Goal: Task Accomplishment & Management: Use online tool/utility

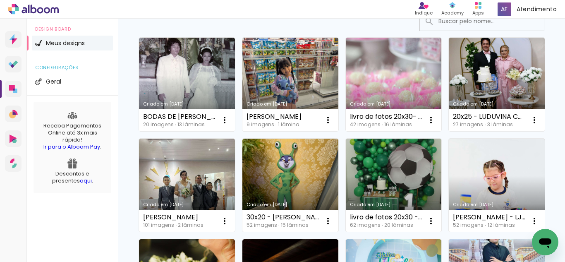
scroll to position [83, 0]
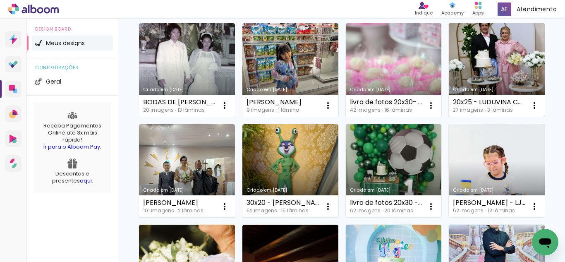
click at [449, 117] on link "Criado em [DATE]" at bounding box center [497, 69] width 96 height 93
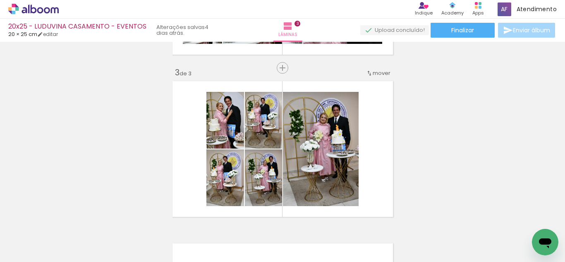
scroll to position [331, 0]
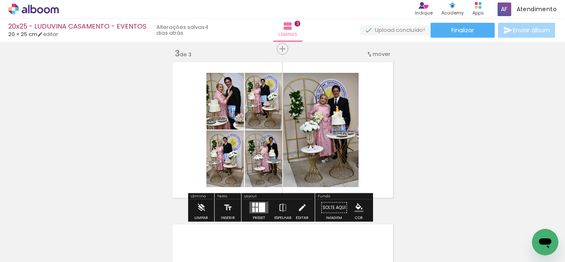
click at [259, 208] on div at bounding box center [262, 208] width 6 height 10
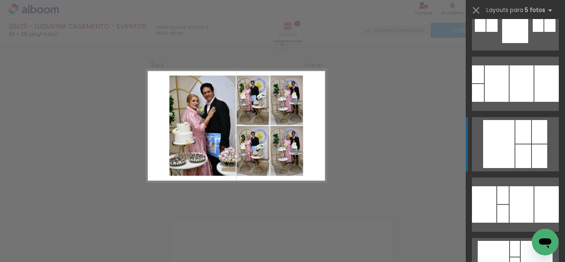
click at [522, 154] on div at bounding box center [523, 156] width 16 height 24
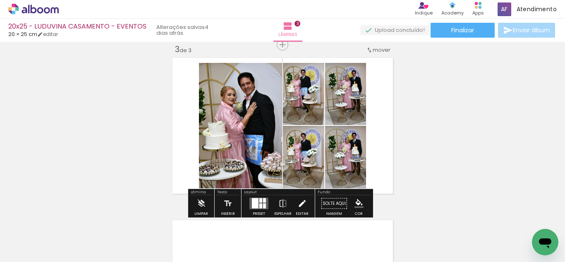
click at [304, 201] on paper-button "Editar" at bounding box center [302, 205] width 17 height 21
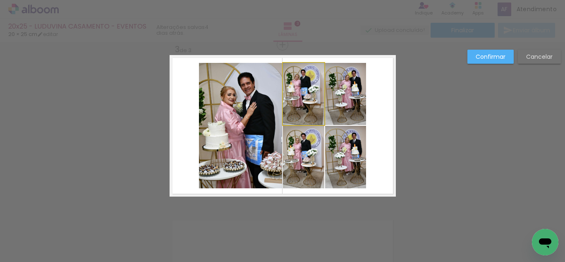
click at [300, 113] on quentale-photo at bounding box center [303, 94] width 41 height 62
click at [335, 106] on quentale-photo at bounding box center [345, 94] width 41 height 62
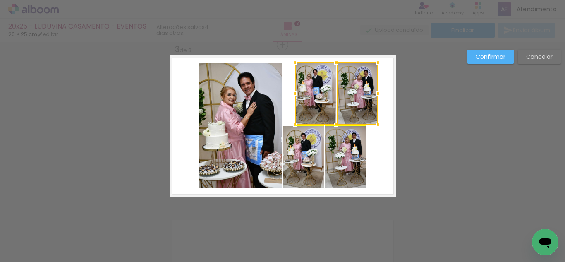
drag, startPoint x: 334, startPoint y: 107, endPoint x: 346, endPoint y: 108, distance: 12.0
click at [346, 108] on div at bounding box center [336, 93] width 83 height 62
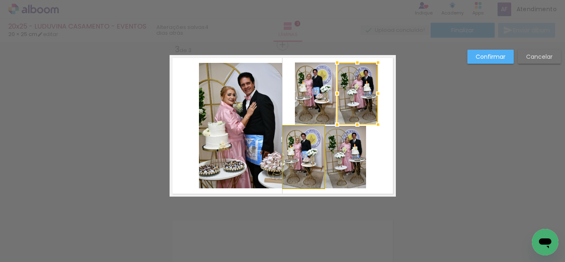
click at [300, 162] on quentale-photo at bounding box center [303, 157] width 41 height 62
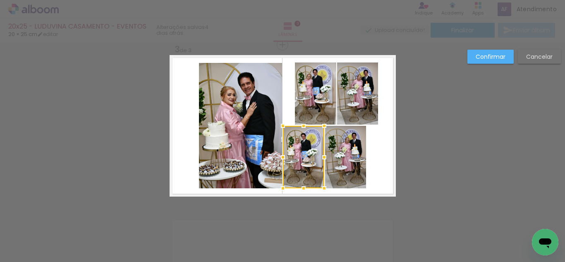
click at [337, 163] on quentale-photo at bounding box center [345, 157] width 41 height 62
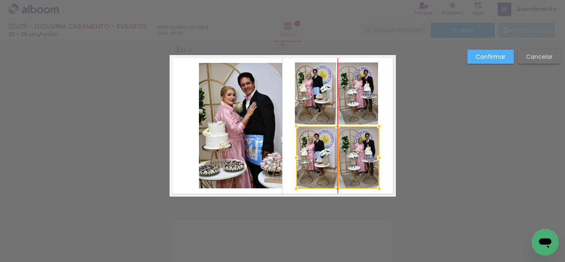
drag, startPoint x: 339, startPoint y: 163, endPoint x: 349, endPoint y: 163, distance: 10.8
click at [349, 163] on div at bounding box center [337, 157] width 83 height 62
click at [305, 103] on quentale-photo at bounding box center [315, 93] width 41 height 62
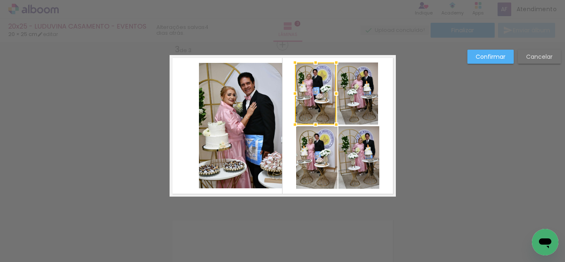
click at [345, 103] on quentale-photo at bounding box center [357, 93] width 41 height 62
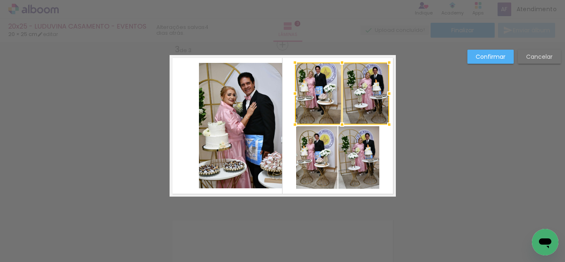
drag, startPoint x: 374, startPoint y: 94, endPoint x: 385, endPoint y: 94, distance: 10.8
click at [385, 94] on div at bounding box center [389, 93] width 17 height 17
click at [327, 98] on quentale-photo at bounding box center [318, 93] width 47 height 62
click at [360, 98] on quentale-photo at bounding box center [365, 93] width 46 height 62
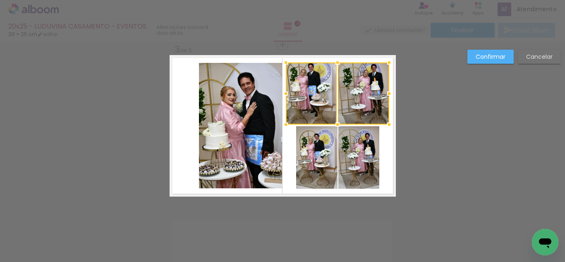
drag, startPoint x: 287, startPoint y: 94, endPoint x: 282, endPoint y: 95, distance: 4.6
click at [282, 95] on div at bounding box center [286, 93] width 17 height 17
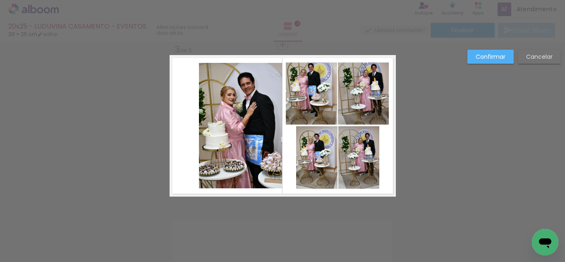
click at [311, 152] on quentale-photo at bounding box center [316, 157] width 41 height 62
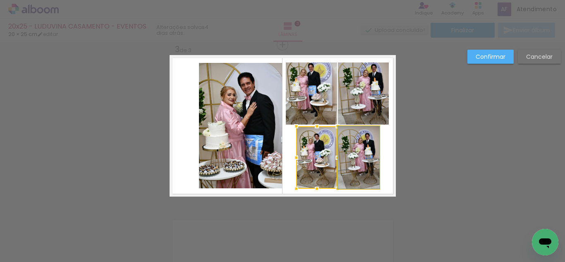
click at [366, 156] on quentale-photo at bounding box center [358, 157] width 41 height 62
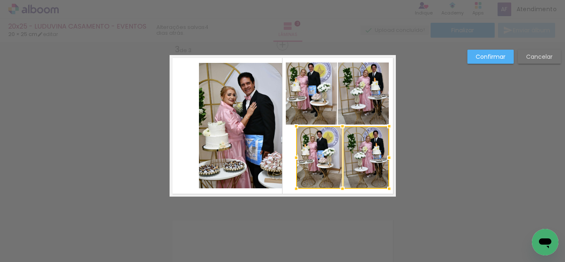
drag, startPoint x: 375, startPoint y: 156, endPoint x: 384, endPoint y: 155, distance: 9.2
click at [384, 155] on div at bounding box center [389, 157] width 17 height 17
click at [353, 153] on div at bounding box center [367, 157] width 46 height 62
click at [328, 156] on quentale-photo at bounding box center [319, 157] width 46 height 62
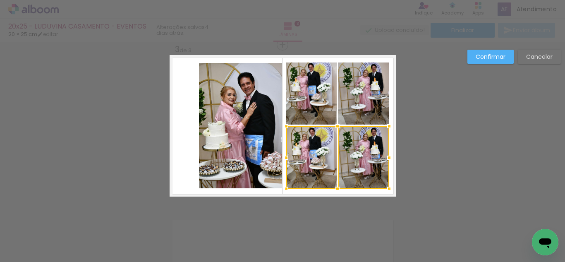
drag, startPoint x: 296, startPoint y: 158, endPoint x: 286, endPoint y: 160, distance: 10.2
click at [286, 160] on div at bounding box center [286, 157] width 17 height 17
click at [217, 134] on quentale-photo at bounding box center [240, 125] width 83 height 125
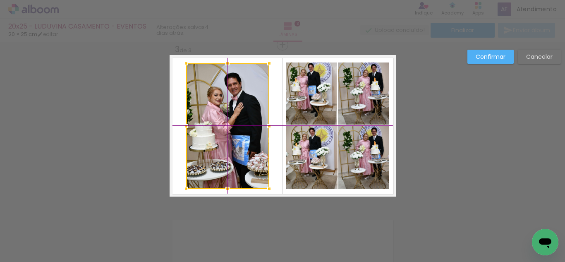
drag, startPoint x: 228, startPoint y: 134, endPoint x: 216, endPoint y: 134, distance: 12.4
click at [216, 134] on div at bounding box center [227, 125] width 83 height 125
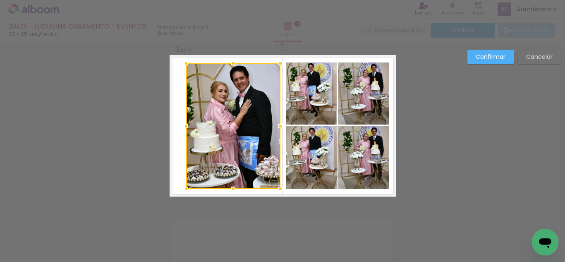
drag, startPoint x: 264, startPoint y: 125, endPoint x: 275, endPoint y: 125, distance: 10.8
click at [275, 125] on div at bounding box center [280, 126] width 17 height 17
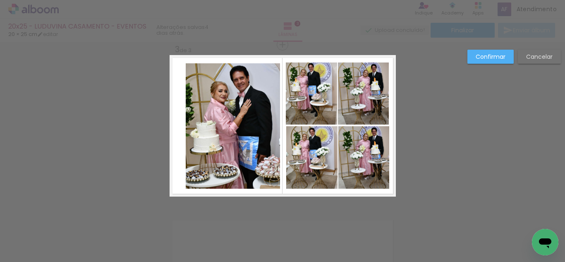
click at [208, 137] on quentale-photo at bounding box center [233, 125] width 94 height 125
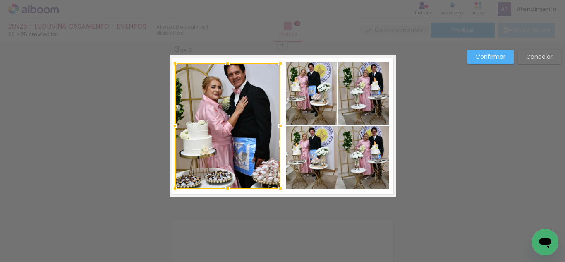
drag, startPoint x: 182, startPoint y: 125, endPoint x: 171, endPoint y: 124, distance: 11.2
click at [171, 124] on div at bounding box center [175, 126] width 17 height 17
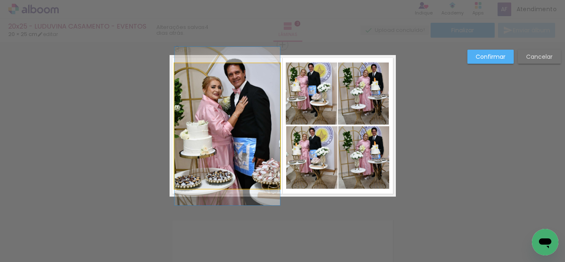
click at [215, 119] on quentale-photo at bounding box center [227, 125] width 105 height 125
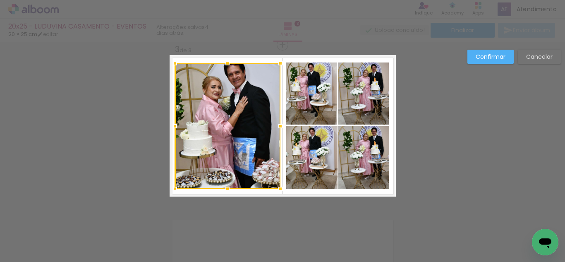
click at [304, 103] on quentale-photo at bounding box center [311, 93] width 51 height 62
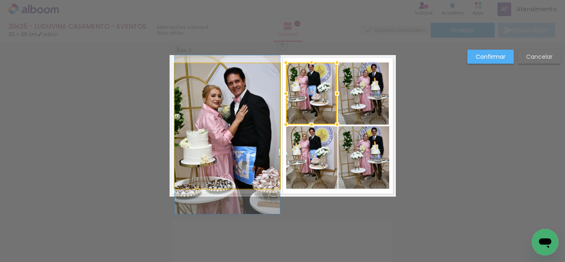
drag, startPoint x: 263, startPoint y: 110, endPoint x: 262, endPoint y: 119, distance: 8.8
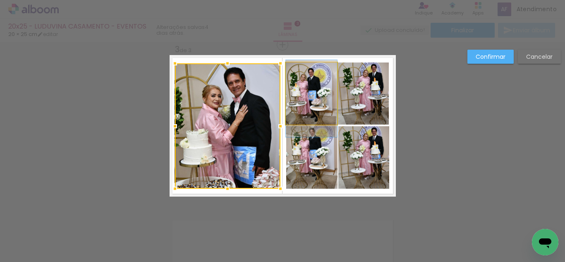
drag, startPoint x: 301, startPoint y: 96, endPoint x: 301, endPoint y: 101, distance: 5.0
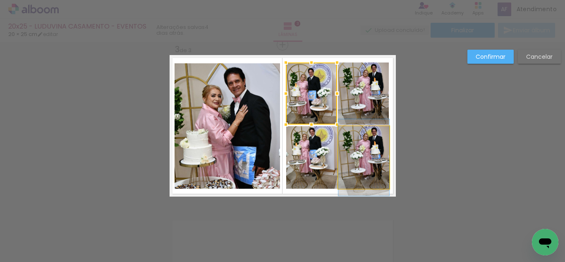
click at [363, 156] on quentale-photo at bounding box center [363, 157] width 51 height 62
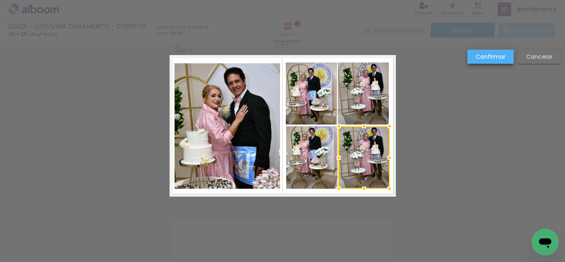
click at [0, 0] on slot "Confirmar" at bounding box center [0, 0] width 0 height 0
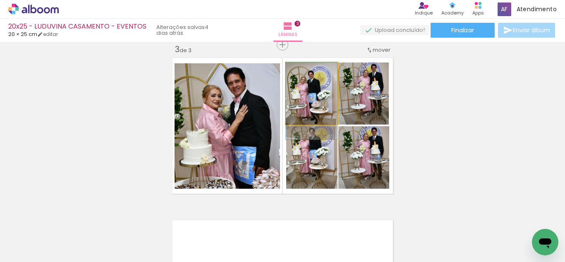
drag, startPoint x: 323, startPoint y: 103, endPoint x: 322, endPoint y: 107, distance: 4.2
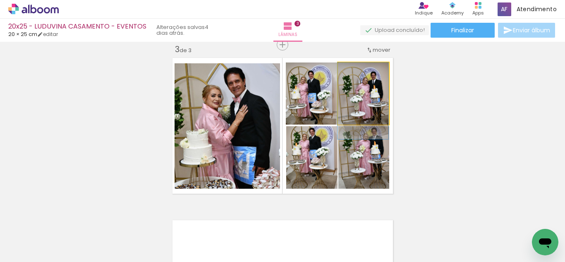
drag, startPoint x: 364, startPoint y: 99, endPoint x: 357, endPoint y: 112, distance: 15.2
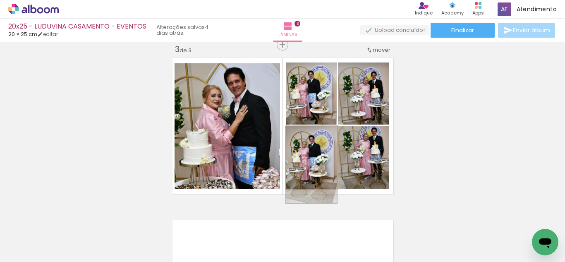
drag, startPoint x: 316, startPoint y: 158, endPoint x: 371, endPoint y: 168, distance: 56.5
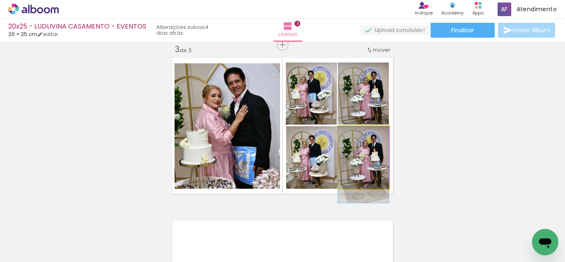
drag, startPoint x: 373, startPoint y: 168, endPoint x: 364, endPoint y: 180, distance: 15.6
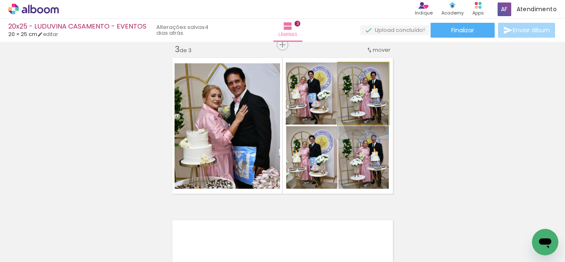
drag, startPoint x: 354, startPoint y: 99, endPoint x: 348, endPoint y: 100, distance: 6.7
click at [357, 71] on div at bounding box center [355, 71] width 13 height 13
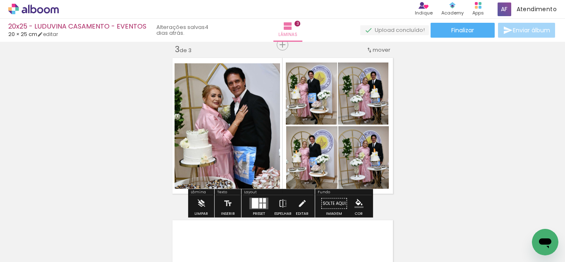
click at [421, 105] on div "Inserir lâmina 1 de 3 Inserir lâmina 2 de 3 Inserir lâmina 3 de 3" at bounding box center [282, 34] width 565 height 649
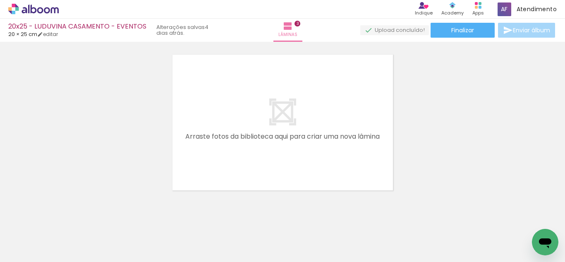
scroll to position [0, 317]
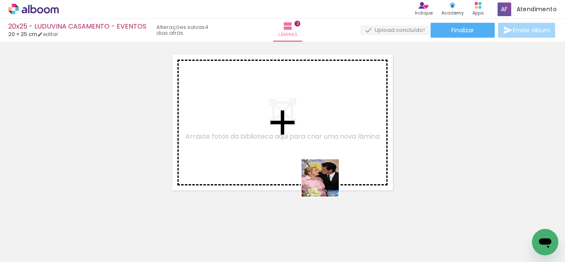
drag, startPoint x: 426, startPoint y: 246, endPoint x: 266, endPoint y: 148, distance: 188.5
click at [266, 148] on quentale-workspace at bounding box center [282, 131] width 565 height 262
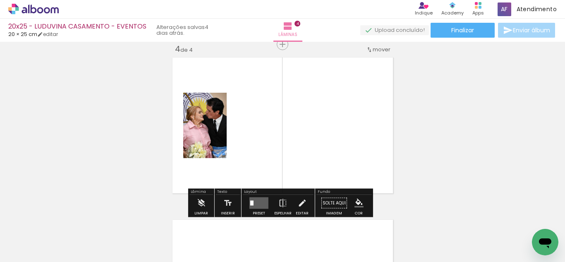
scroll to position [497, 0]
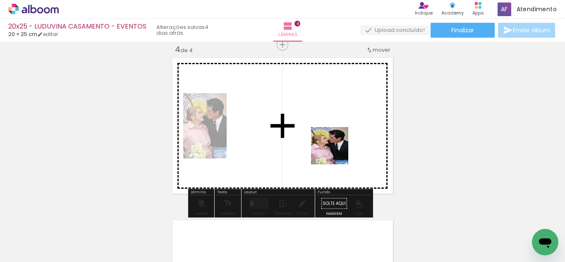
drag, startPoint x: 462, startPoint y: 229, endPoint x: 313, endPoint y: 138, distance: 174.8
click at [309, 136] on quentale-workspace at bounding box center [282, 131] width 565 height 262
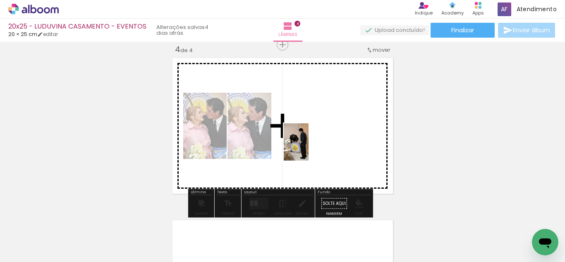
drag, startPoint x: 189, startPoint y: 243, endPoint x: 322, endPoint y: 153, distance: 160.9
click at [309, 148] on quentale-workspace at bounding box center [282, 131] width 565 height 262
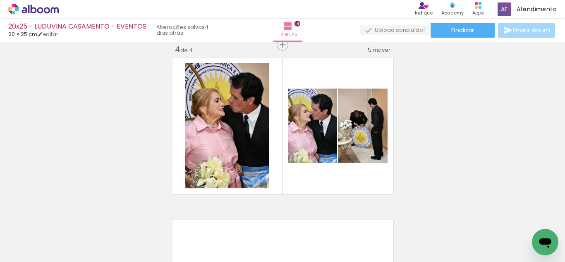
scroll to position [0, 466]
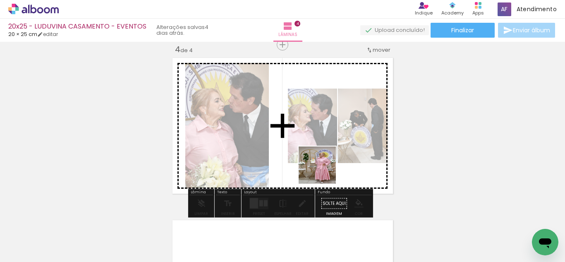
drag, startPoint x: 361, startPoint y: 246, endPoint x: 321, endPoint y: 164, distance: 91.2
click at [321, 164] on quentale-workspace at bounding box center [282, 131] width 565 height 262
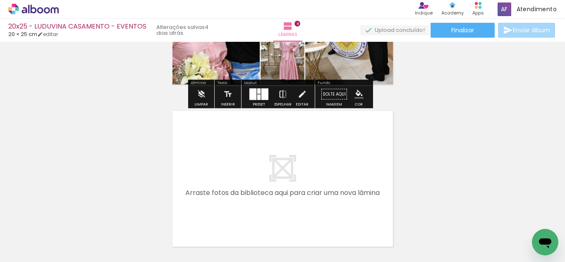
scroll to position [621, 0]
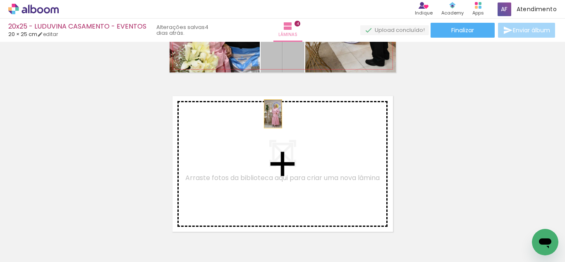
drag, startPoint x: 270, startPoint y: 55, endPoint x: 268, endPoint y: 119, distance: 64.5
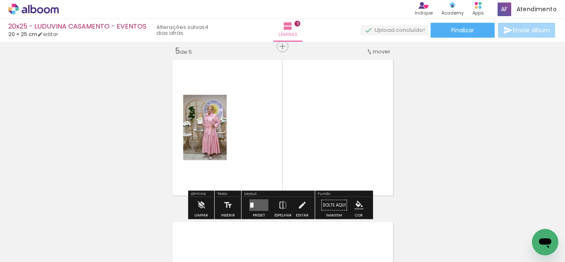
scroll to position [659, 0]
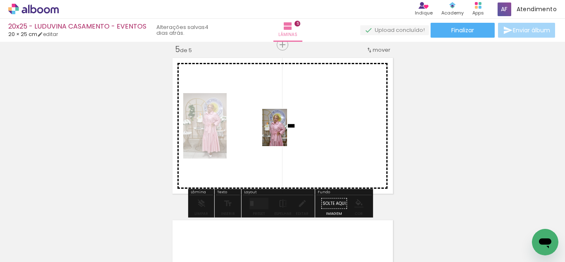
drag, startPoint x: 409, startPoint y: 237, endPoint x: 287, endPoint y: 134, distance: 160.0
click at [287, 134] on quentale-workspace at bounding box center [282, 131] width 565 height 262
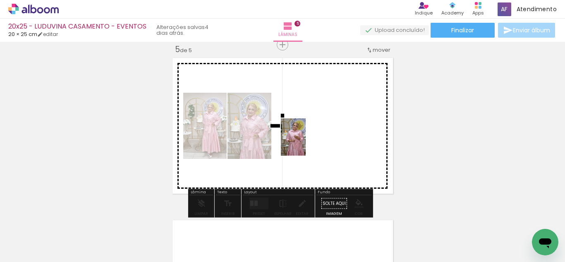
drag, startPoint x: 449, startPoint y: 236, endPoint x: 370, endPoint y: 183, distance: 95.1
click at [306, 143] on quentale-workspace at bounding box center [282, 131] width 565 height 262
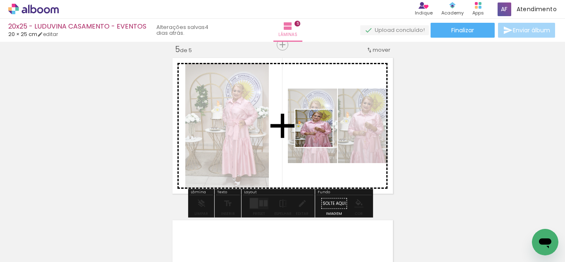
drag, startPoint x: 514, startPoint y: 250, endPoint x: 316, endPoint y: 132, distance: 229.9
click at [317, 134] on quentale-workspace at bounding box center [282, 131] width 565 height 262
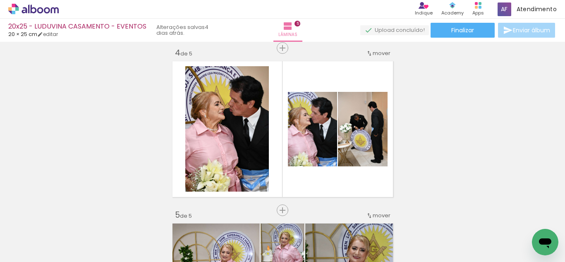
scroll to position [0, 579]
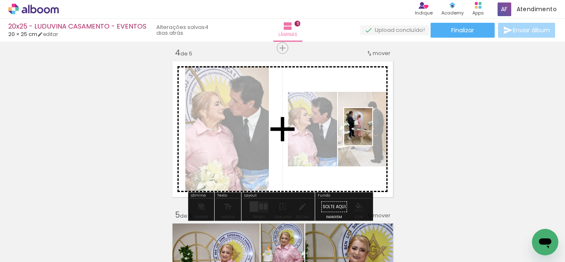
drag, startPoint x: 445, startPoint y: 239, endPoint x: 369, endPoint y: 133, distance: 130.6
click at [369, 133] on quentale-workspace at bounding box center [282, 131] width 565 height 262
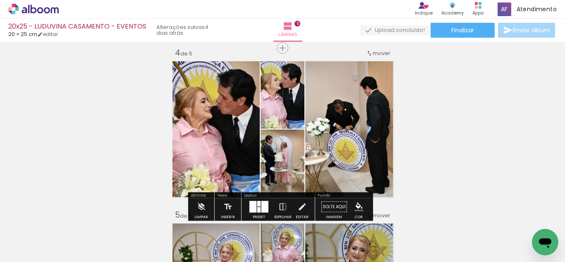
scroll to position [535, 0]
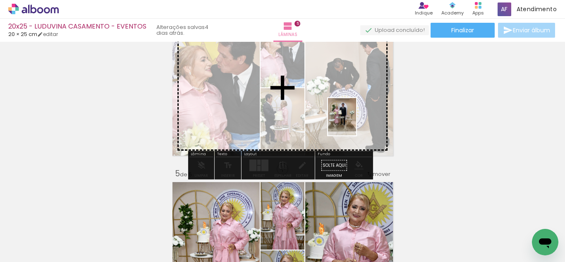
drag, startPoint x: 479, startPoint y: 247, endPoint x: 351, endPoint y: 122, distance: 179.3
click at [351, 122] on quentale-workspace at bounding box center [282, 131] width 565 height 262
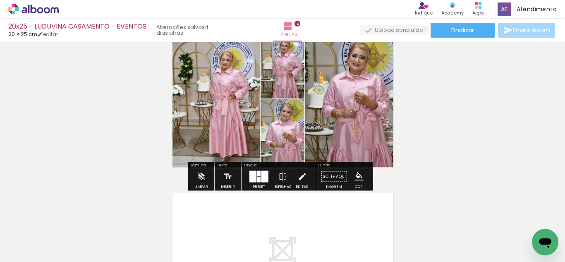
scroll to position [701, 0]
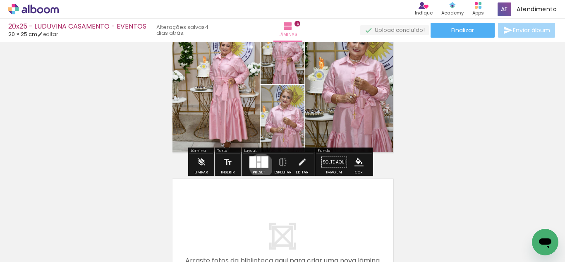
click at [261, 165] on div at bounding box center [264, 162] width 7 height 12
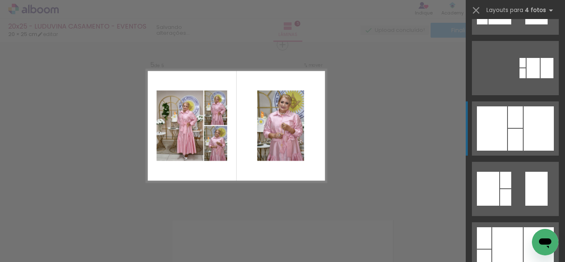
scroll to position [207, 0]
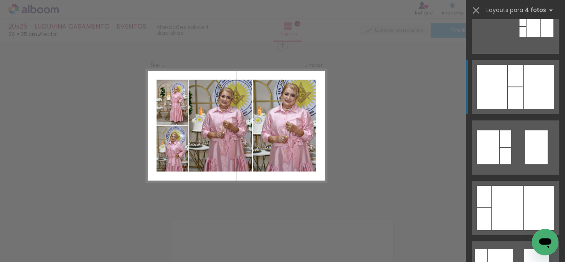
click at [501, 196] on div at bounding box center [507, 208] width 31 height 44
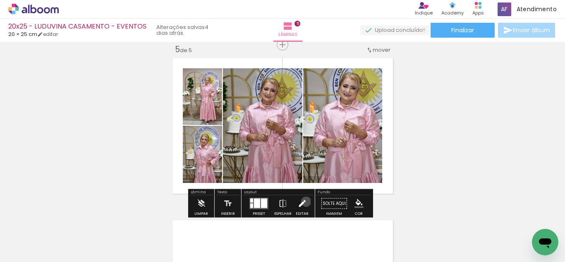
click at [304, 201] on iron-icon at bounding box center [301, 203] width 9 height 17
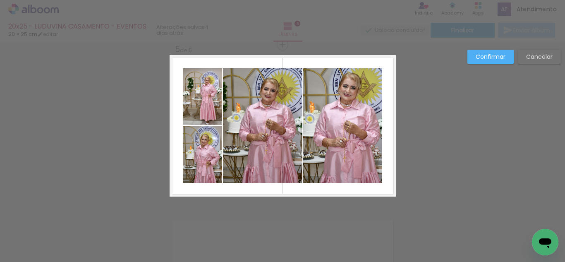
click at [338, 156] on quentale-photo at bounding box center [342, 125] width 79 height 115
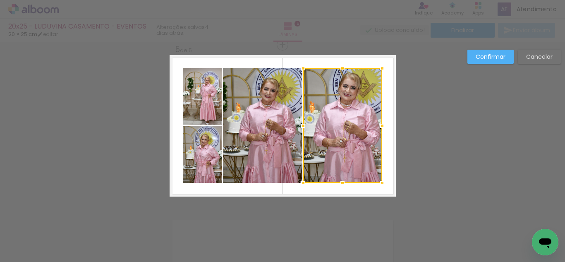
click at [272, 154] on quentale-photo at bounding box center [262, 125] width 79 height 115
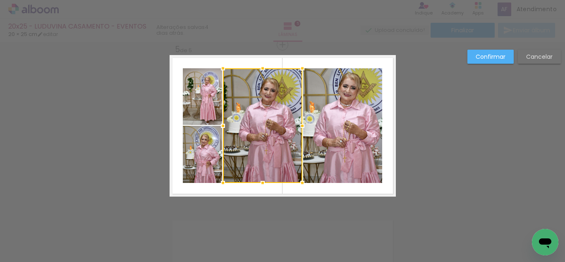
click at [337, 131] on quentale-photo at bounding box center [342, 125] width 79 height 115
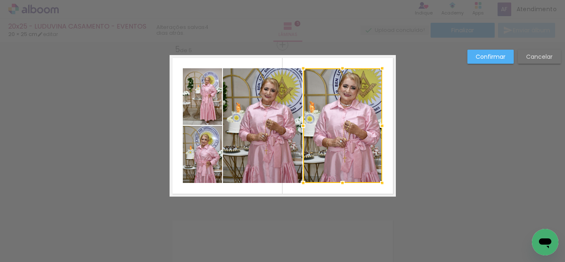
click at [263, 134] on quentale-photo at bounding box center [262, 125] width 79 height 115
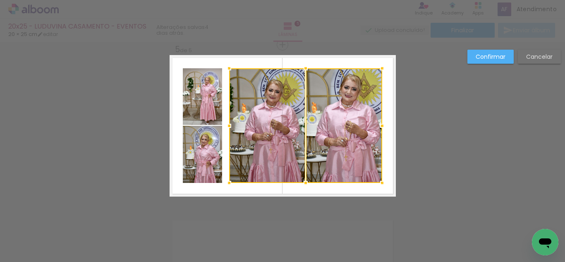
drag, startPoint x: 224, startPoint y: 130, endPoint x: 230, endPoint y: 129, distance: 6.2
click at [230, 129] on div at bounding box center [229, 125] width 17 height 17
click at [194, 93] on quentale-photo at bounding box center [202, 96] width 39 height 57
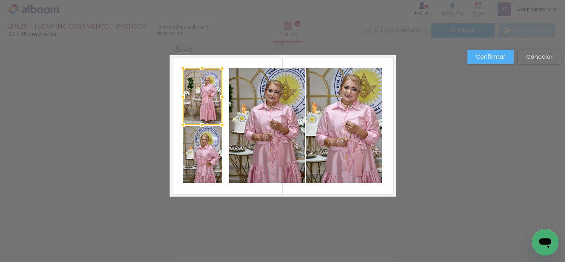
click at [197, 146] on quentale-photo at bounding box center [202, 154] width 39 height 57
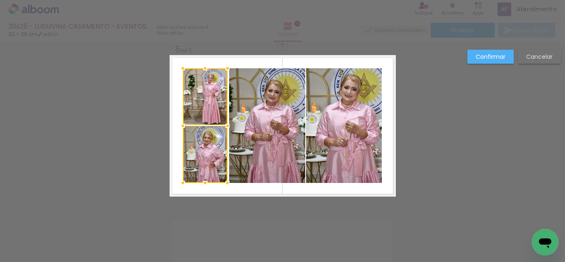
drag, startPoint x: 218, startPoint y: 125, endPoint x: 223, endPoint y: 125, distance: 5.4
click at [223, 125] on div at bounding box center [227, 125] width 17 height 17
click at [248, 120] on quentale-photo at bounding box center [267, 125] width 76 height 115
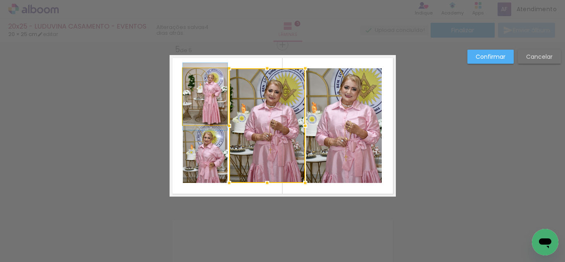
click at [208, 110] on quentale-photo at bounding box center [205, 96] width 45 height 57
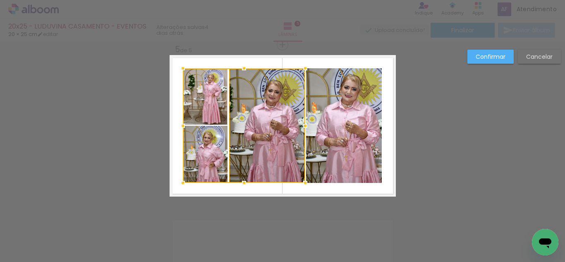
click at [199, 144] on div at bounding box center [244, 125] width 122 height 115
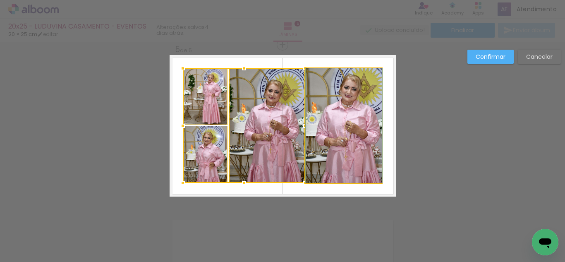
click at [334, 124] on quentale-photo at bounding box center [344, 125] width 76 height 115
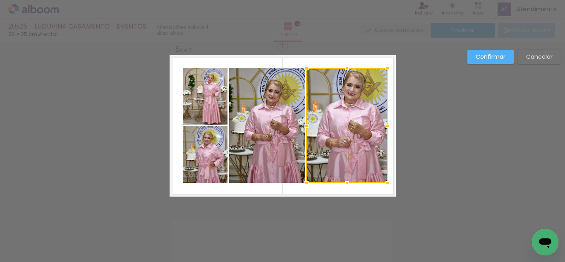
drag, startPoint x: 379, startPoint y: 125, endPoint x: 385, endPoint y: 125, distance: 5.4
click at [385, 125] on div at bounding box center [387, 125] width 17 height 17
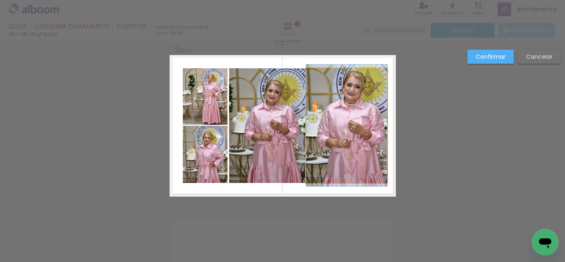
click at [361, 125] on quentale-photo at bounding box center [346, 125] width 81 height 115
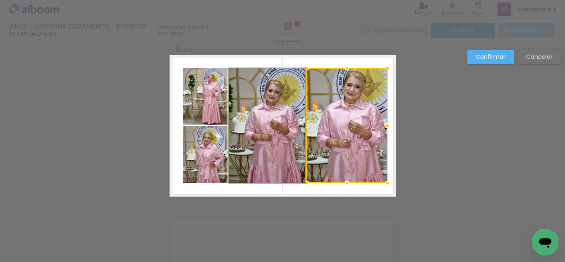
click at [278, 130] on quentale-photo at bounding box center [267, 125] width 76 height 115
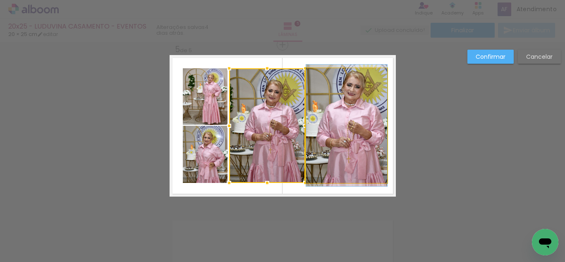
click at [326, 128] on quentale-photo at bounding box center [346, 125] width 81 height 115
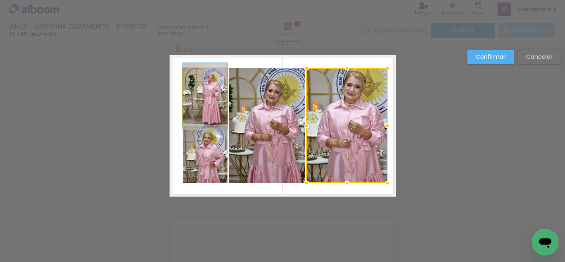
click at [202, 105] on quentale-photo at bounding box center [205, 96] width 45 height 57
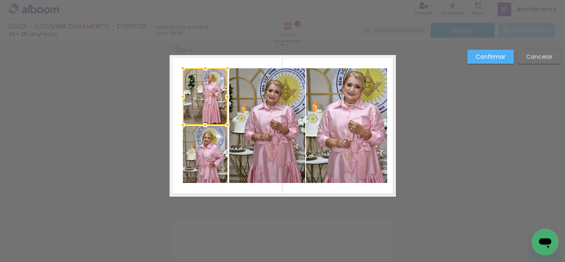
drag, startPoint x: 204, startPoint y: 137, endPoint x: 201, endPoint y: 135, distance: 4.5
click at [203, 137] on quentale-photo at bounding box center [205, 154] width 45 height 57
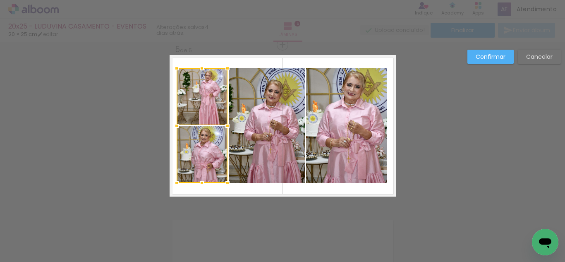
drag, startPoint x: 182, startPoint y: 126, endPoint x: 175, endPoint y: 127, distance: 6.3
click at [175, 127] on div at bounding box center [176, 125] width 17 height 17
click at [0, 0] on slot "Confirmar" at bounding box center [0, 0] width 0 height 0
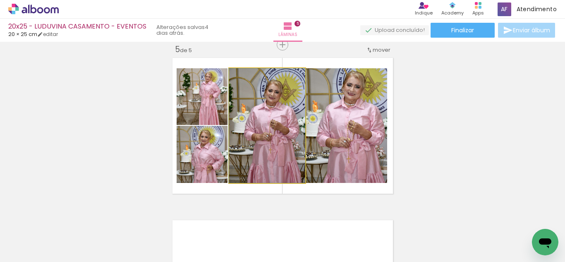
click at [254, 146] on quentale-photo at bounding box center [267, 125] width 76 height 115
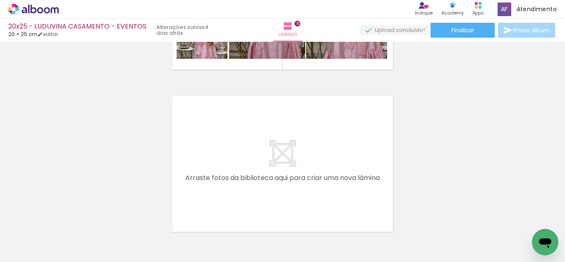
scroll to position [0, 756]
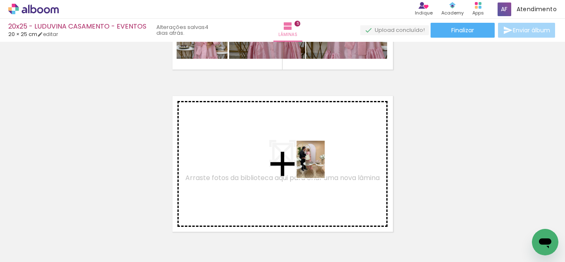
drag, startPoint x: 347, startPoint y: 235, endPoint x: 321, endPoint y: 166, distance: 74.5
click at [321, 166] on quentale-workspace at bounding box center [282, 131] width 565 height 262
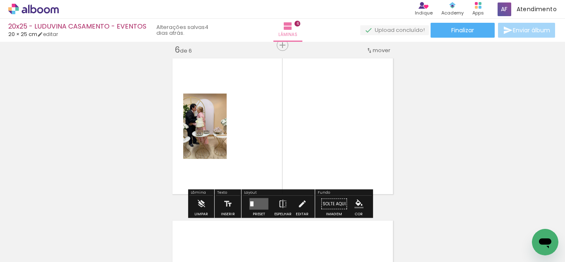
scroll to position [821, 0]
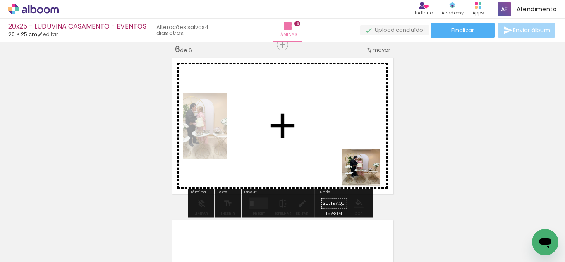
drag, startPoint x: 399, startPoint y: 241, endPoint x: 356, endPoint y: 147, distance: 103.3
click at [352, 137] on quentale-workspace at bounding box center [282, 131] width 565 height 262
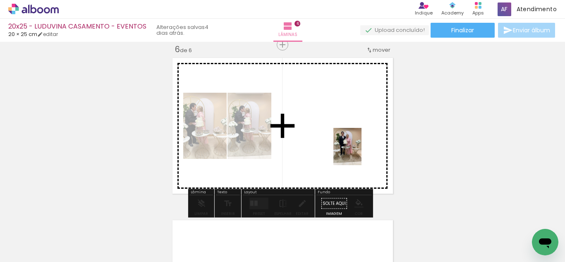
drag, startPoint x: 447, startPoint y: 238, endPoint x: 357, endPoint y: 152, distance: 124.9
click at [357, 152] on quentale-workspace at bounding box center [282, 131] width 565 height 262
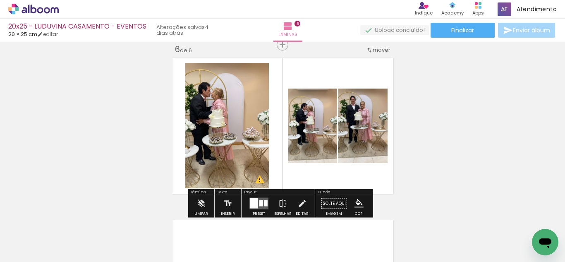
click at [251, 203] on div at bounding box center [254, 203] width 8 height 10
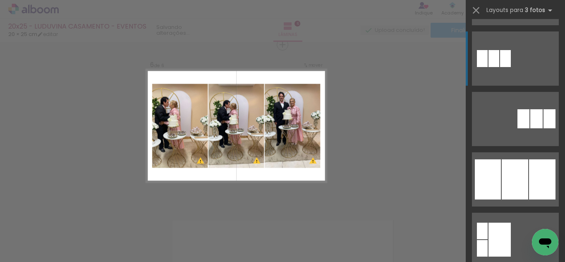
scroll to position [538, 0]
click at [508, 194] on div at bounding box center [515, 179] width 26 height 40
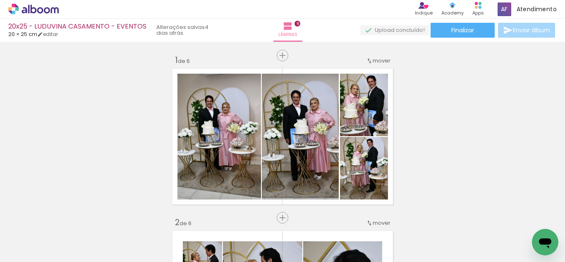
scroll to position [0, 756]
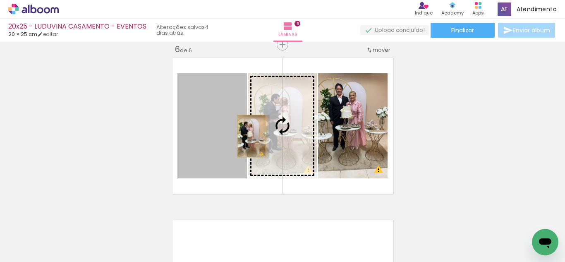
drag, startPoint x: 222, startPoint y: 136, endPoint x: 248, endPoint y: 136, distance: 26.1
click at [0, 0] on slot at bounding box center [0, 0] width 0 height 0
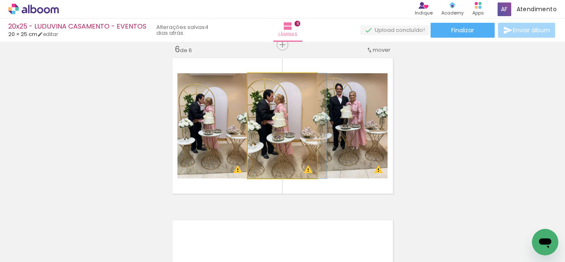
drag, startPoint x: 273, startPoint y: 137, endPoint x: 283, endPoint y: 138, distance: 10.4
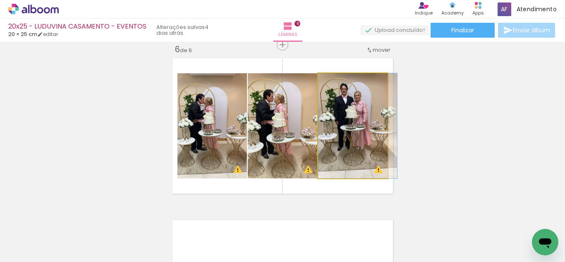
drag, startPoint x: 344, startPoint y: 118, endPoint x: 363, endPoint y: 134, distance: 24.4
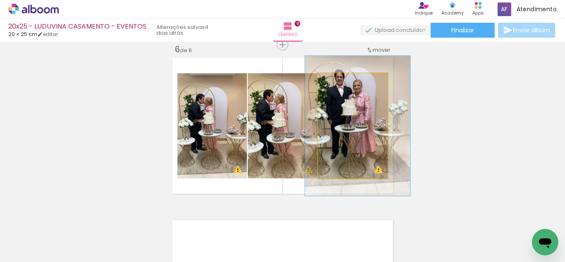
drag, startPoint x: 340, startPoint y: 81, endPoint x: 347, endPoint y: 98, distance: 18.4
type paper-slider "131"
click at [347, 82] on div at bounding box center [346, 81] width 13 height 13
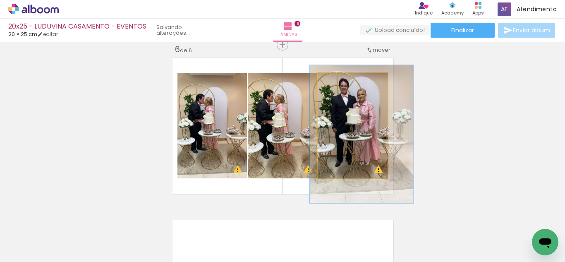
drag, startPoint x: 353, startPoint y: 132, endPoint x: 356, endPoint y: 140, distance: 8.7
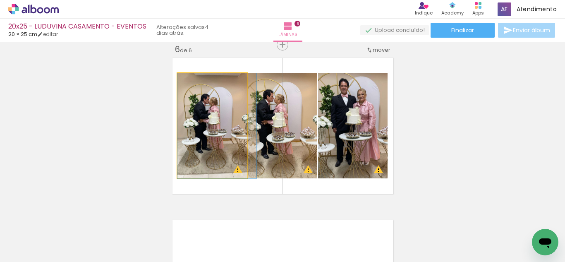
drag, startPoint x: 208, startPoint y: 131, endPoint x: 223, endPoint y: 131, distance: 14.9
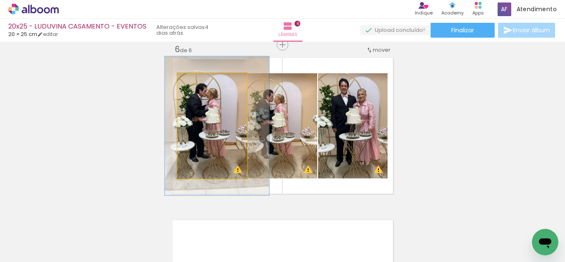
drag, startPoint x: 201, startPoint y: 85, endPoint x: 206, endPoint y: 86, distance: 5.4
click at [206, 86] on div at bounding box center [213, 81] width 32 height 13
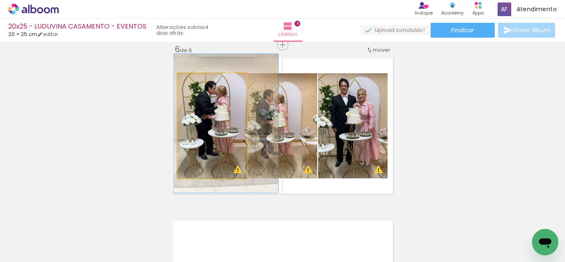
drag, startPoint x: 219, startPoint y: 134, endPoint x: 227, endPoint y: 129, distance: 9.6
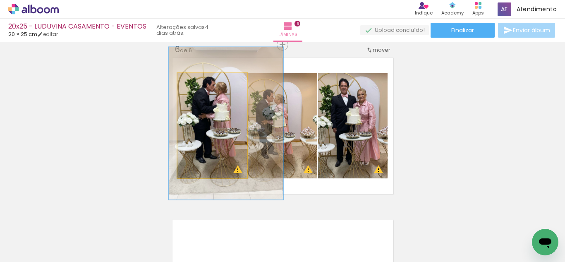
type paper-slider "145"
click at [208, 80] on div at bounding box center [211, 81] width 7 height 7
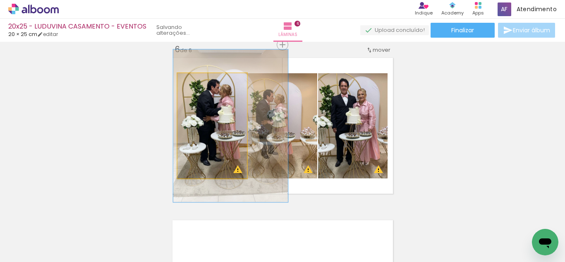
drag, startPoint x: 218, startPoint y: 134, endPoint x: 222, endPoint y: 136, distance: 5.2
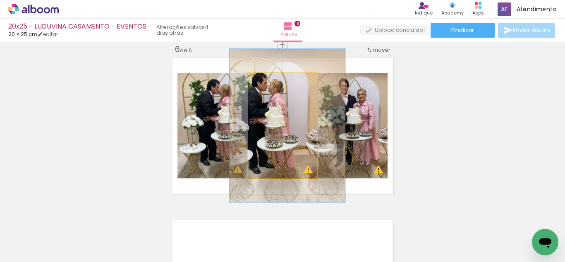
drag, startPoint x: 266, startPoint y: 83, endPoint x: 280, endPoint y: 84, distance: 13.7
click at [280, 84] on div at bounding box center [280, 81] width 13 height 13
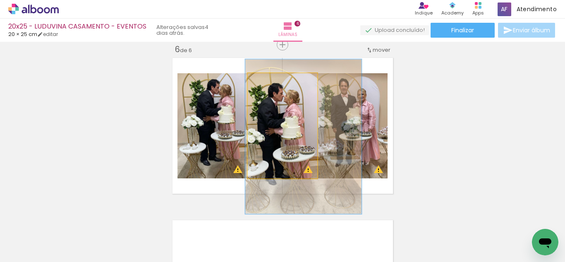
drag, startPoint x: 290, startPoint y: 122, endPoint x: 305, endPoint y: 131, distance: 17.1
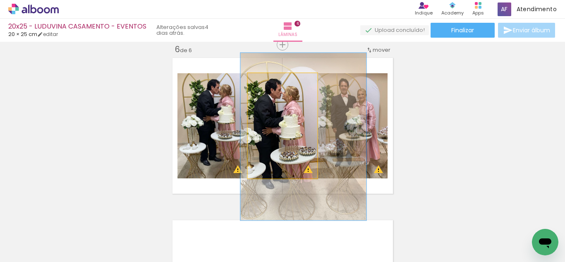
type paper-slider "159"
click at [286, 84] on div at bounding box center [286, 81] width 13 height 13
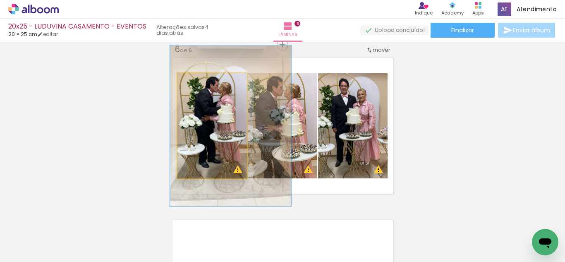
type paper-slider "153"
click at [213, 81] on div at bounding box center [213, 81] width 7 height 7
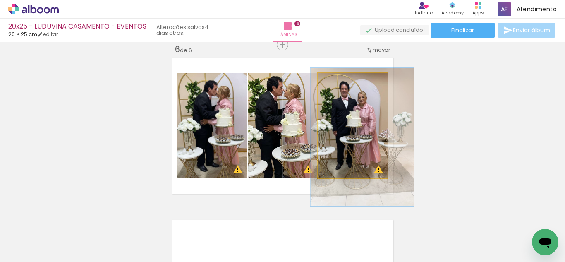
drag, startPoint x: 356, startPoint y: 164, endPoint x: 346, endPoint y: 139, distance: 26.9
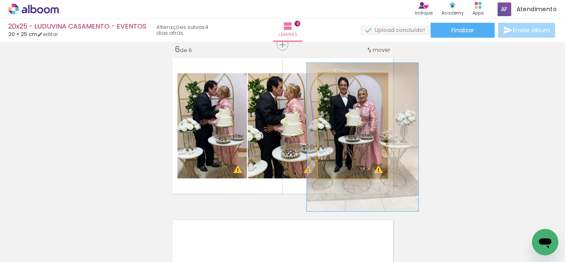
type paper-slider "141"
click at [350, 81] on div at bounding box center [350, 81] width 13 height 13
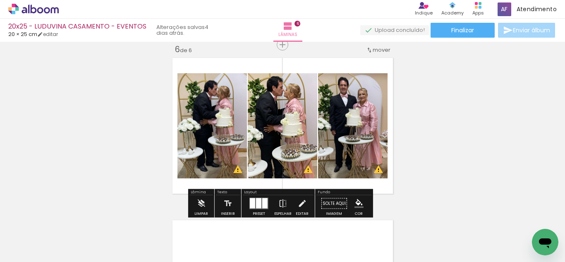
drag, startPoint x: 433, startPoint y: 141, endPoint x: 437, endPoint y: 145, distance: 6.1
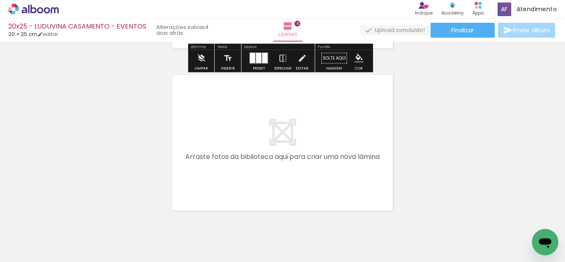
scroll to position [987, 0]
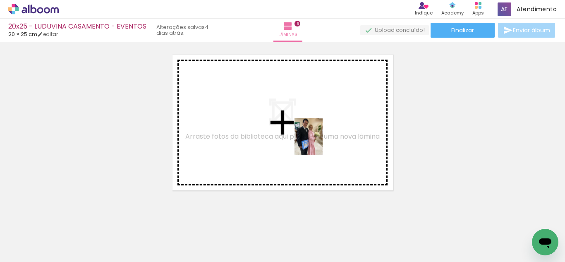
drag, startPoint x: 488, startPoint y: 229, endPoint x: 318, endPoint y: 143, distance: 190.7
click at [318, 143] on quentale-workspace at bounding box center [282, 131] width 565 height 262
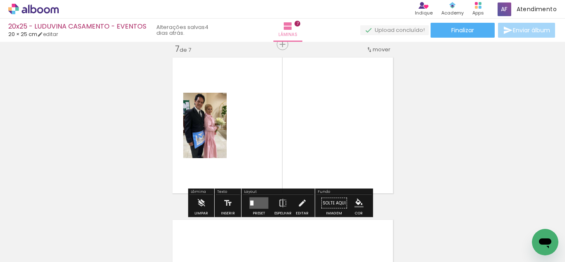
scroll to position [983, 0]
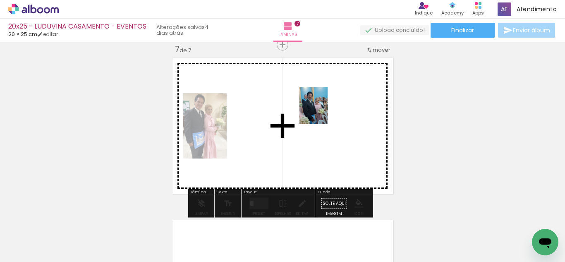
drag, startPoint x: 525, startPoint y: 242, endPoint x: 320, endPoint y: 122, distance: 238.0
click at [320, 122] on quentale-workspace at bounding box center [282, 131] width 565 height 262
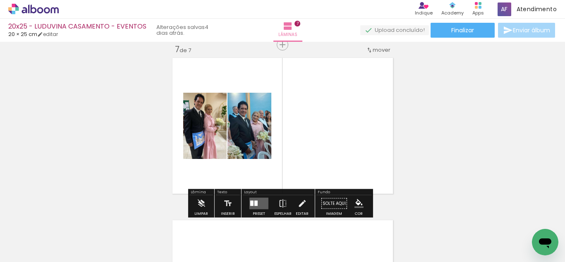
click at [260, 200] on quentale-layouter at bounding box center [258, 204] width 19 height 12
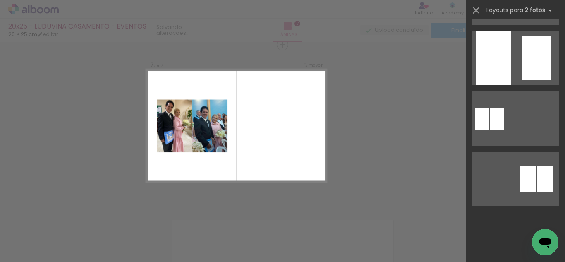
scroll to position [0, 0]
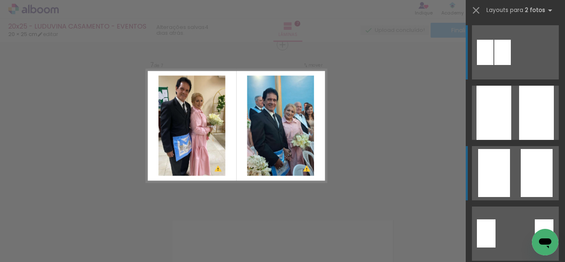
click at [516, 162] on quentale-layouter at bounding box center [515, 173] width 87 height 54
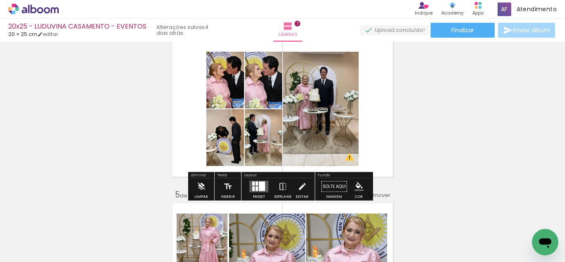
scroll to position [529, 0]
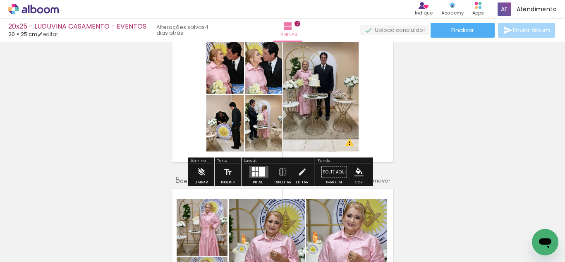
click at [256, 181] on div "Preset" at bounding box center [259, 182] width 12 height 4
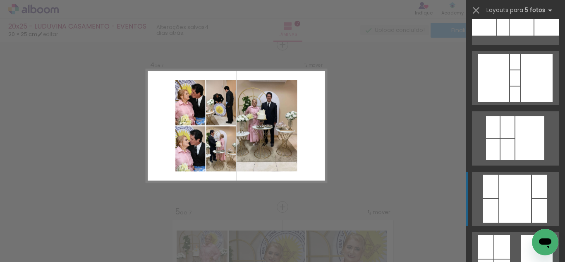
scroll to position [579, 0]
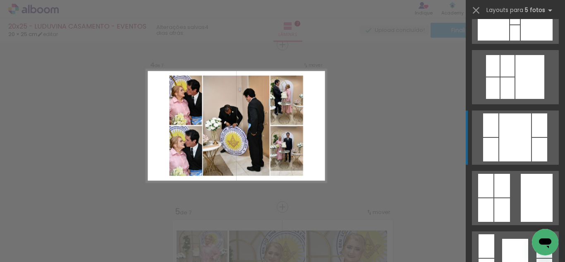
click at [525, 149] on div at bounding box center [515, 137] width 32 height 48
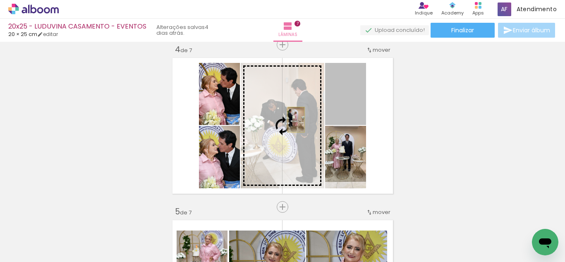
drag, startPoint x: 347, startPoint y: 115, endPoint x: 291, endPoint y: 120, distance: 56.9
click at [0, 0] on slot at bounding box center [0, 0] width 0 height 0
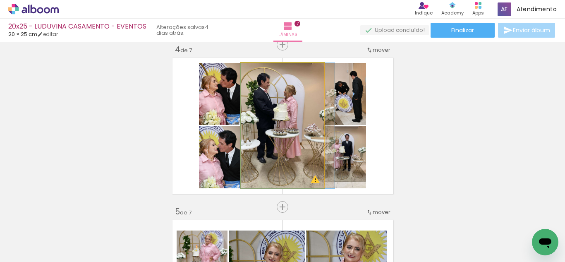
drag, startPoint x: 293, startPoint y: 135, endPoint x: 306, endPoint y: 134, distance: 13.3
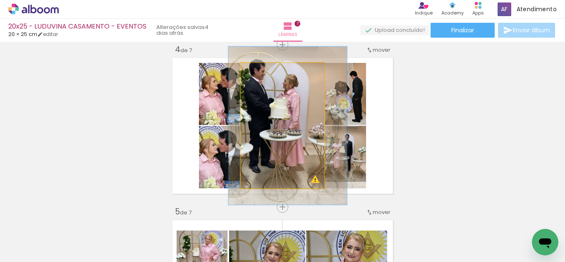
drag, startPoint x: 257, startPoint y: 73, endPoint x: 273, endPoint y: 89, distance: 22.2
type paper-slider "128"
click at [265, 73] on div at bounding box center [266, 71] width 7 height 7
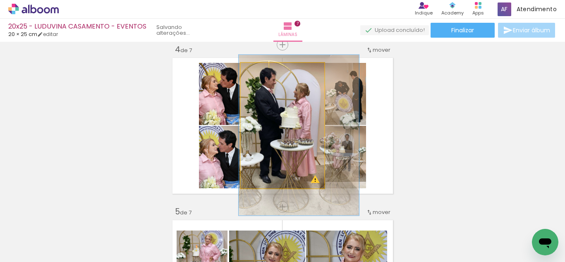
drag, startPoint x: 302, startPoint y: 135, endPoint x: 311, endPoint y: 144, distance: 12.6
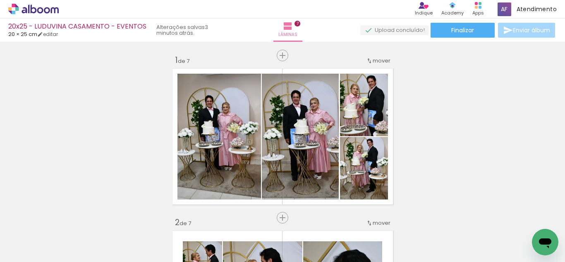
scroll to position [0, 756]
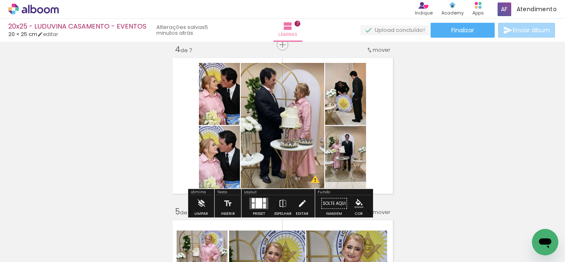
click at [125, 66] on div "Inserir lâmina 1 de 7 Inserir lâmina 2 de 7 Inserir lâmina 3 de 7 Inserir lâmin…" at bounding box center [282, 196] width 565 height 1297
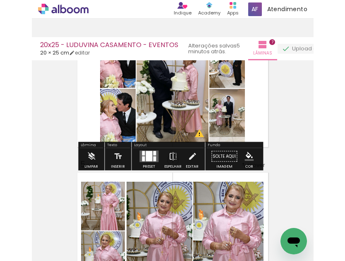
scroll to position [500, 0]
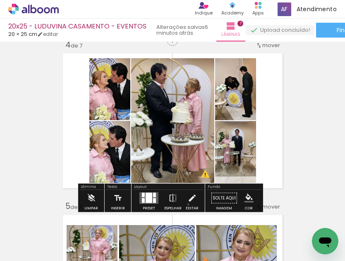
click at [187, 205] on iron-icon at bounding box center [191, 198] width 9 height 17
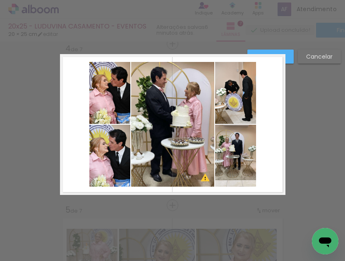
scroll to position [496, 0]
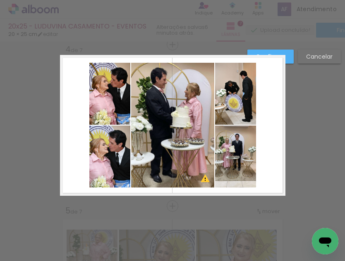
click at [225, 105] on quentale-photo at bounding box center [235, 94] width 41 height 62
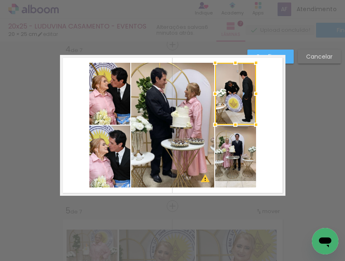
click at [221, 163] on quentale-photo at bounding box center [235, 157] width 41 height 62
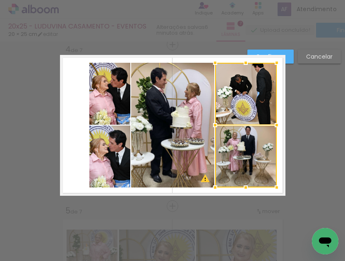
scroll to position [0, 756]
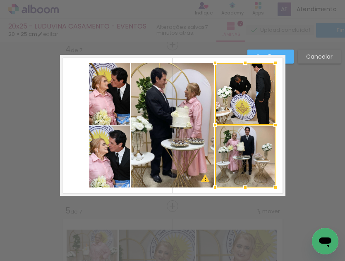
click at [275, 126] on div at bounding box center [275, 125] width 17 height 17
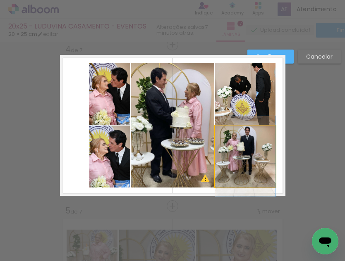
click at [237, 142] on quentale-photo at bounding box center [245, 157] width 60 height 62
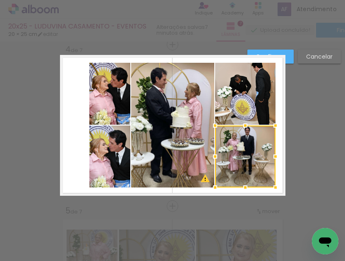
click at [237, 144] on div at bounding box center [245, 157] width 60 height 62
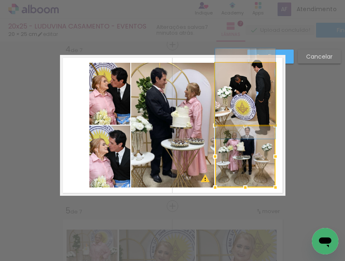
drag, startPoint x: 240, startPoint y: 112, endPoint x: 238, endPoint y: 115, distance: 4.3
click at [240, 111] on quentale-photo at bounding box center [245, 94] width 60 height 62
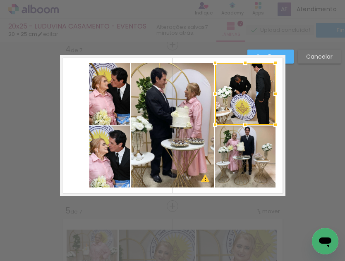
click at [235, 140] on quentale-photo at bounding box center [245, 157] width 60 height 62
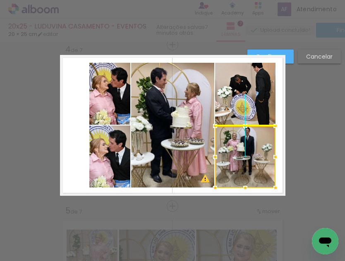
drag, startPoint x: 237, startPoint y: 145, endPoint x: 239, endPoint y: 141, distance: 4.5
click at [239, 143] on div at bounding box center [245, 157] width 60 height 62
click at [0, 0] on slot "Cancelar" at bounding box center [0, 0] width 0 height 0
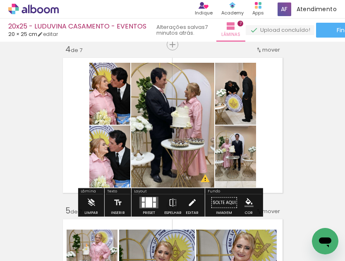
click at [187, 203] on iron-icon at bounding box center [191, 203] width 9 height 17
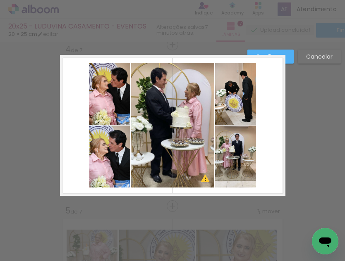
click at [242, 112] on quentale-photo at bounding box center [235, 94] width 41 height 62
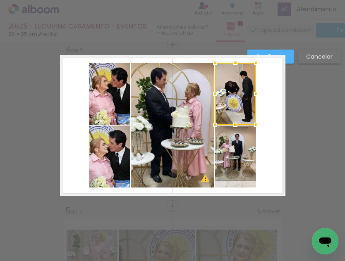
click at [230, 154] on quentale-photo at bounding box center [235, 157] width 41 height 62
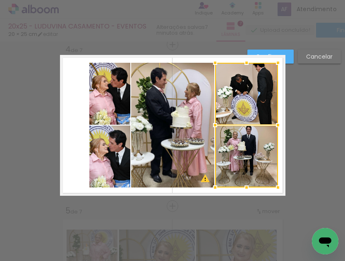
drag, startPoint x: 253, startPoint y: 126, endPoint x: 273, endPoint y: 125, distance: 19.9
click at [273, 125] on div at bounding box center [278, 125] width 17 height 17
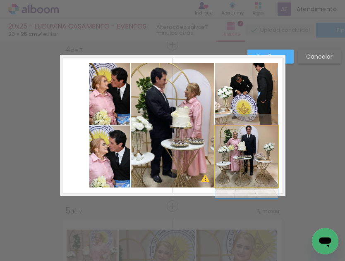
click at [229, 153] on quentale-photo at bounding box center [246, 157] width 63 height 62
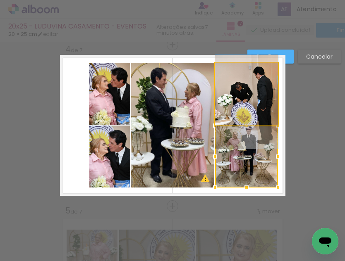
drag, startPoint x: 248, startPoint y: 108, endPoint x: 247, endPoint y: 116, distance: 7.9
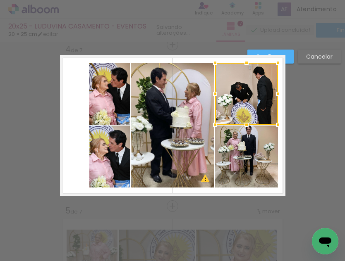
click at [239, 156] on quentale-photo at bounding box center [246, 157] width 63 height 62
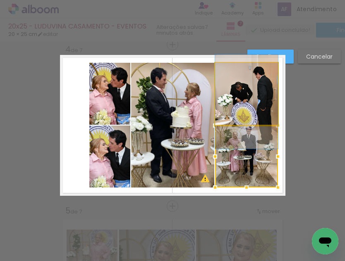
click at [263, 103] on quentale-photo at bounding box center [246, 94] width 63 height 62
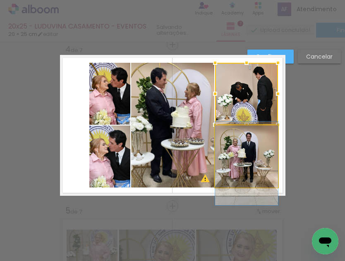
drag, startPoint x: 251, startPoint y: 153, endPoint x: 254, endPoint y: 160, distance: 7.5
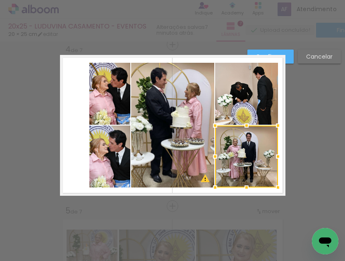
click at [112, 102] on quentale-photo at bounding box center [109, 94] width 41 height 62
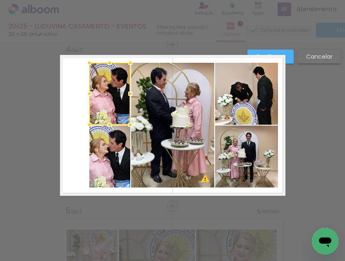
click at [101, 141] on quentale-photo at bounding box center [109, 157] width 41 height 62
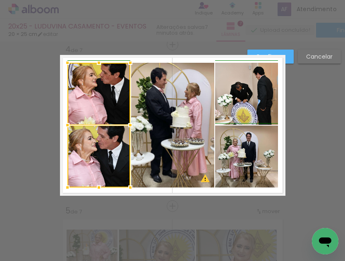
drag, startPoint x: 87, startPoint y: 125, endPoint x: 65, endPoint y: 126, distance: 22.0
click at [65, 126] on div at bounding box center [67, 125] width 17 height 17
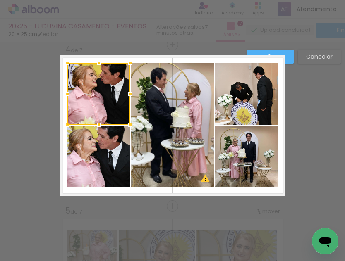
click at [255, 25] on div at bounding box center [172, 21] width 345 height 42
click at [311, 124] on div "Confirmar Cancelar" at bounding box center [172, 202] width 345 height 1313
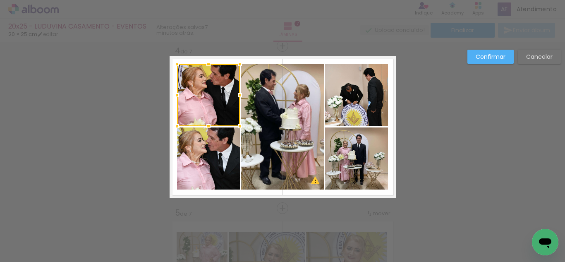
scroll to position [497, 0]
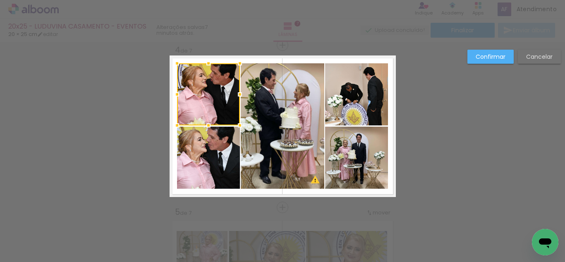
click at [115, 113] on div "Confirmar Cancelar" at bounding box center [282, 203] width 565 height 1317
click at [101, 140] on div "Confirmar Cancelar" at bounding box center [282, 203] width 565 height 1317
click at [0, 0] on slot "Confirmar" at bounding box center [0, 0] width 0 height 0
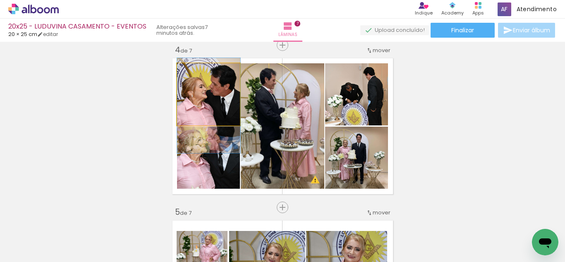
drag, startPoint x: 218, startPoint y: 108, endPoint x: 219, endPoint y: 119, distance: 11.2
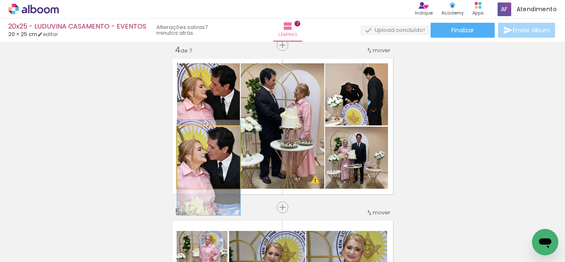
drag, startPoint x: 219, startPoint y: 149, endPoint x: 218, endPoint y: 159, distance: 9.9
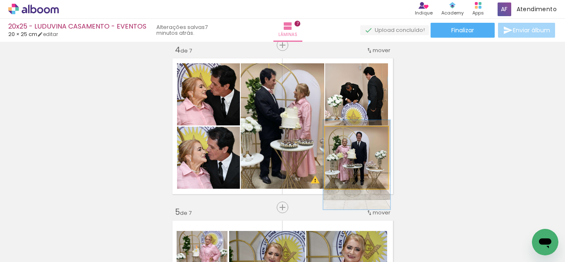
type paper-slider "106"
click at [345, 137] on div at bounding box center [346, 135] width 13 height 13
drag, startPoint x: 370, startPoint y: 159, endPoint x: 379, endPoint y: 158, distance: 9.1
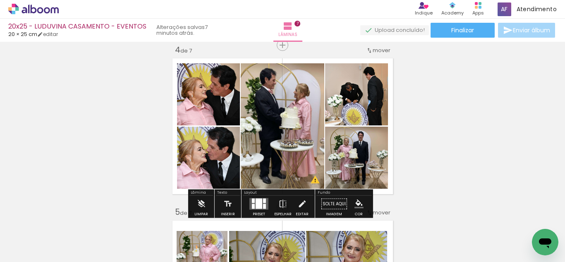
click at [345, 151] on div "Inserir lâmina 1 de 7 Inserir lâmina 2 de 7 Inserir lâmina 3 de 7 Inserir lâmin…" at bounding box center [282, 196] width 565 height 1297
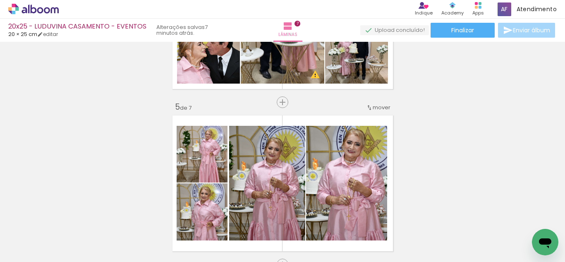
scroll to position [579, 0]
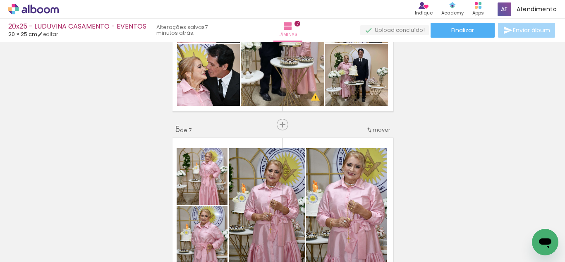
click at [345, 128] on span "mover" at bounding box center [382, 130] width 18 height 8
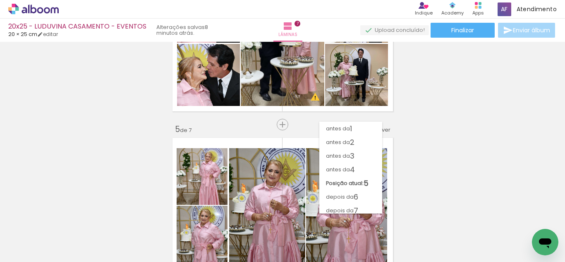
click at [345, 129] on div "Inserir lâmina 1 de 7 Inserir lâmina 2 de 7 Inserir lâmina 3 de 7 Inserir lâmin…" at bounding box center [282, 113] width 565 height 1297
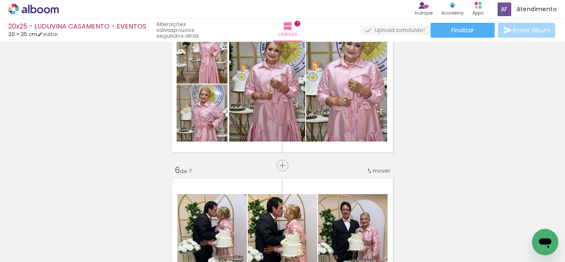
scroll to position [744, 0]
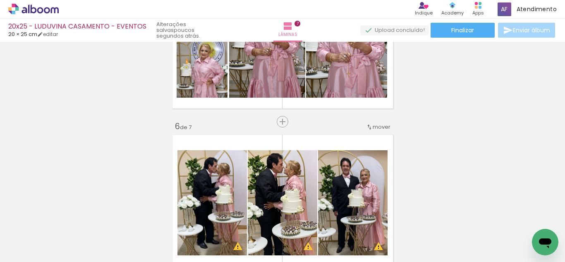
click at [345, 125] on span "mover" at bounding box center [382, 127] width 18 height 8
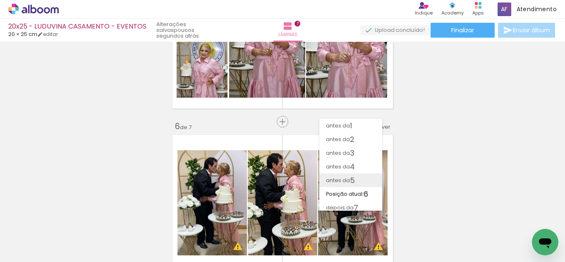
click at [345, 180] on span "5" at bounding box center [352, 180] width 5 height 14
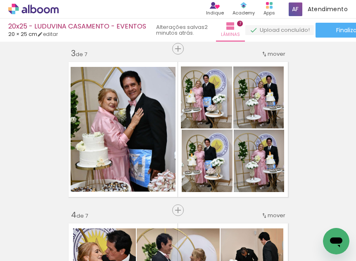
scroll to position [331, 0]
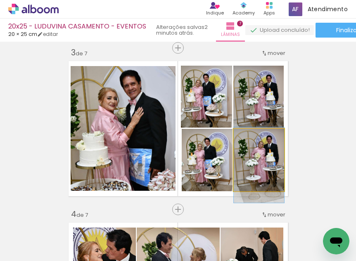
drag, startPoint x: 272, startPoint y: 165, endPoint x: 267, endPoint y: 163, distance: 4.8
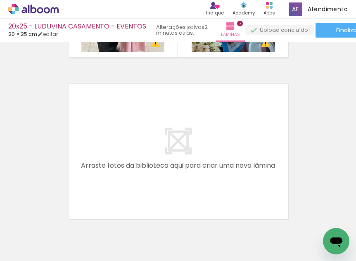
scroll to position [0, 964]
click at [34, 253] on span "Adicionar Fotos" at bounding box center [29, 250] width 25 height 9
click at [0, 0] on input "file" at bounding box center [0, 0] width 0 height 0
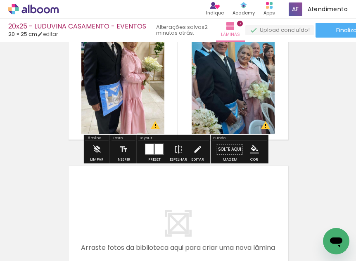
scroll to position [1034, 0]
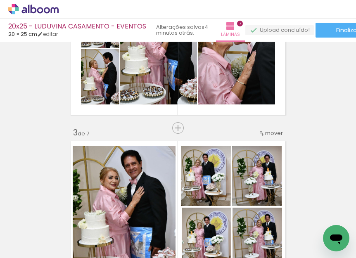
scroll to position [248, 0]
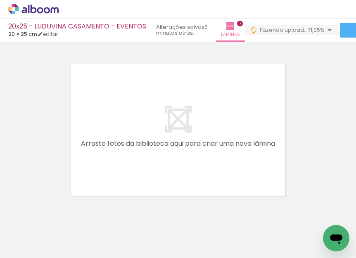
scroll to position [0, 1208]
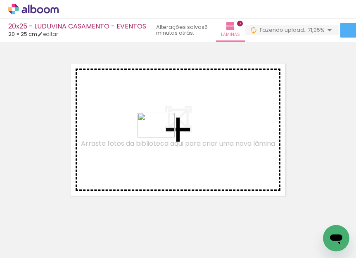
drag, startPoint x: 179, startPoint y: 216, endPoint x: 163, endPoint y: 138, distance: 80.0
click at [163, 138] on quentale-workspace at bounding box center [178, 129] width 356 height 258
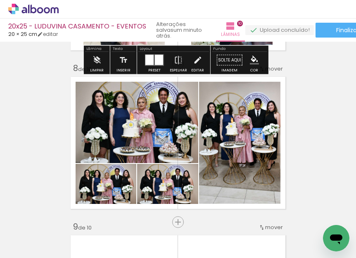
scroll to position [1122, 0]
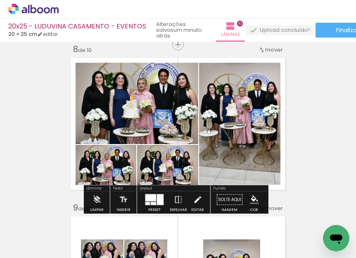
click at [159, 200] on div at bounding box center [160, 200] width 7 height 11
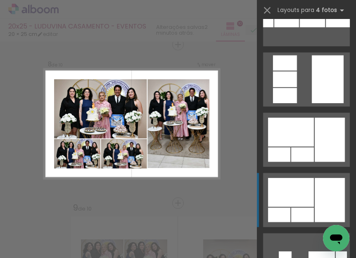
scroll to position [407, 0]
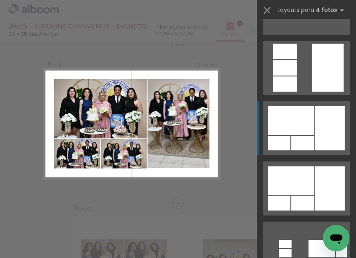
click at [331, 123] on div at bounding box center [330, 128] width 30 height 44
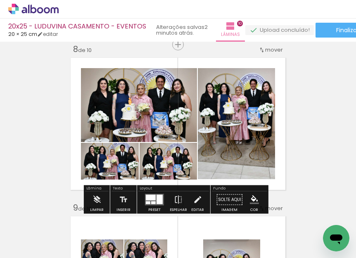
click at [154, 200] on div at bounding box center [151, 198] width 10 height 6
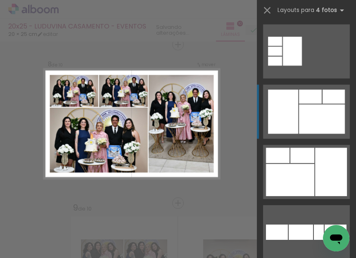
scroll to position [1310, 0]
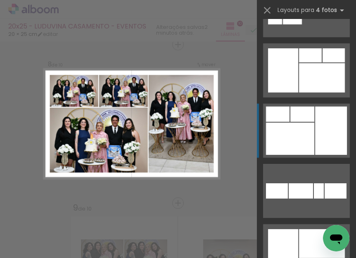
click at [310, 134] on div at bounding box center [290, 139] width 48 height 32
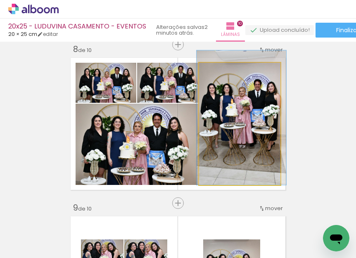
click at [244, 138] on quentale-photo at bounding box center [239, 124] width 81 height 122
drag, startPoint x: 244, startPoint y: 138, endPoint x: 244, endPoint y: 131, distance: 7.0
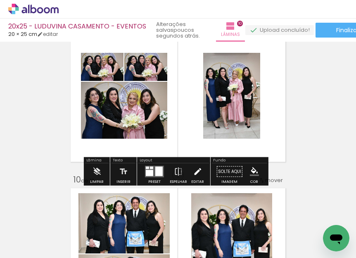
scroll to position [1329, 0]
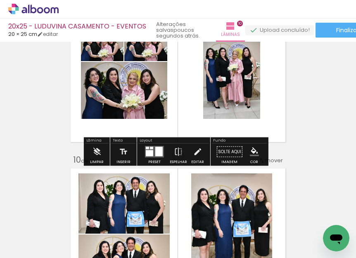
click at [159, 148] on div at bounding box center [159, 152] width 7 height 10
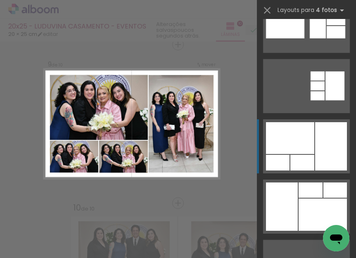
scroll to position [165, 0]
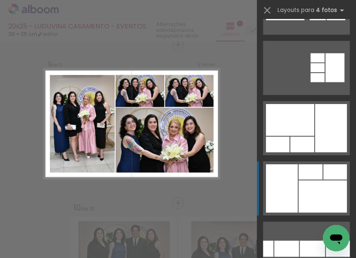
click at [307, 177] on div at bounding box center [311, 172] width 24 height 15
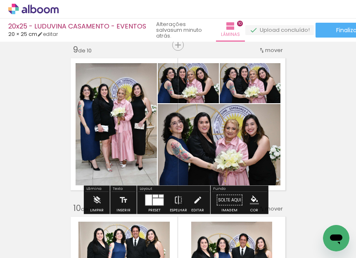
scroll to position [1281, 0]
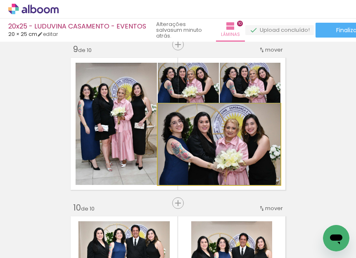
drag, startPoint x: 227, startPoint y: 148, endPoint x: 242, endPoint y: 147, distance: 14.5
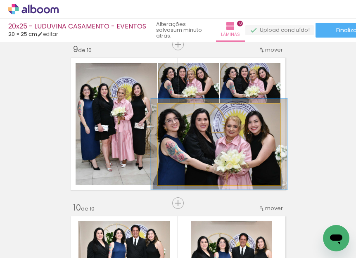
type paper-slider "111"
click at [181, 115] on div at bounding box center [180, 112] width 13 height 13
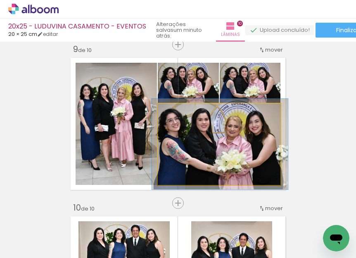
click at [219, 141] on quentale-photo at bounding box center [219, 144] width 123 height 81
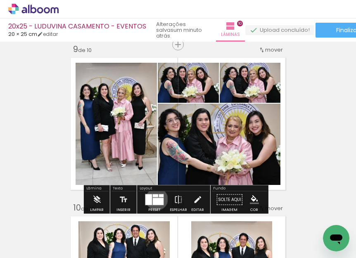
click at [155, 199] on div at bounding box center [158, 202] width 11 height 7
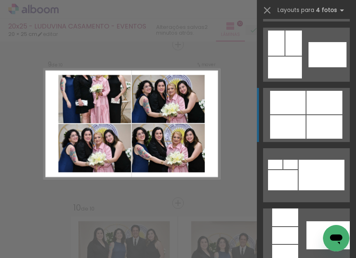
scroll to position [4686, 0]
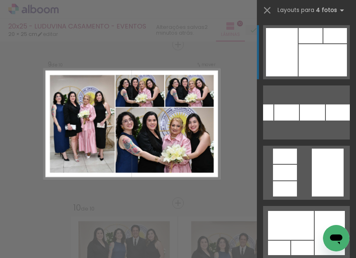
scroll to position [0, 1474]
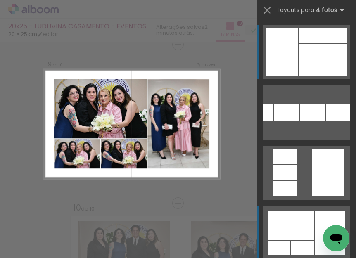
click at [303, 225] on div at bounding box center [291, 225] width 46 height 29
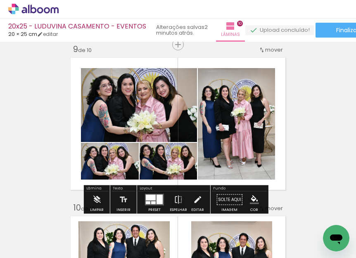
click at [193, 200] on iron-icon at bounding box center [197, 200] width 9 height 17
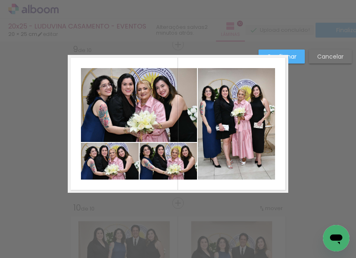
click at [189, 122] on quentale-photo at bounding box center [139, 105] width 116 height 74
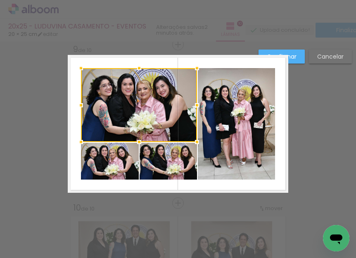
click at [186, 155] on quentale-photo at bounding box center [168, 161] width 57 height 37
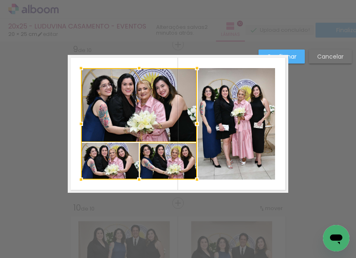
click at [109, 130] on div at bounding box center [139, 124] width 116 height 112
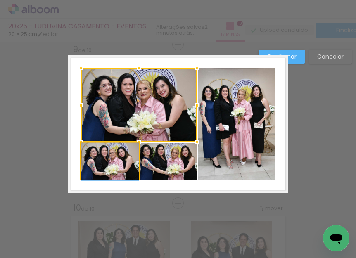
click at [108, 152] on quentale-photo at bounding box center [110, 161] width 58 height 37
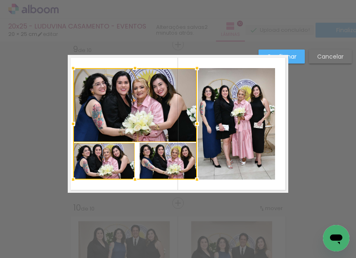
drag, startPoint x: 81, startPoint y: 125, endPoint x: 73, endPoint y: 127, distance: 8.0
click at [73, 127] on div at bounding box center [73, 124] width 17 height 17
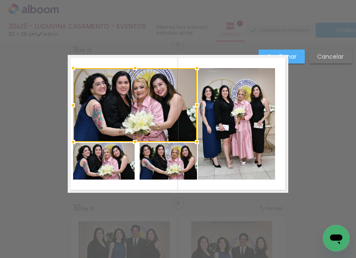
click at [90, 109] on div at bounding box center [135, 105] width 124 height 74
click at [221, 98] on quentale-photo at bounding box center [236, 124] width 77 height 112
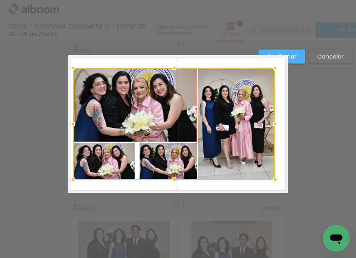
drag, startPoint x: 141, startPoint y: 108, endPoint x: 167, endPoint y: 91, distance: 31.0
click at [145, 106] on div at bounding box center [174, 124] width 202 height 112
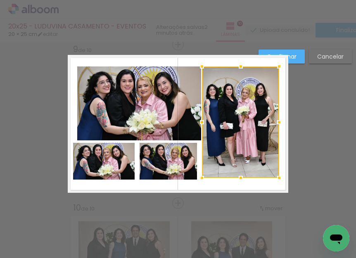
click at [316, 60] on paper-button "Cancelar" at bounding box center [330, 57] width 43 height 14
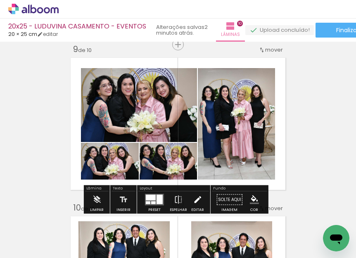
click at [194, 198] on iron-icon at bounding box center [197, 200] width 9 height 17
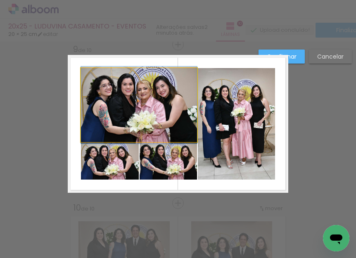
click at [131, 109] on quentale-photo at bounding box center [139, 105] width 116 height 74
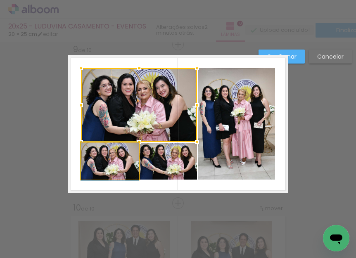
drag, startPoint x: 109, startPoint y: 160, endPoint x: 108, endPoint y: 147, distance: 12.8
click at [108, 159] on quentale-photo at bounding box center [110, 161] width 58 height 37
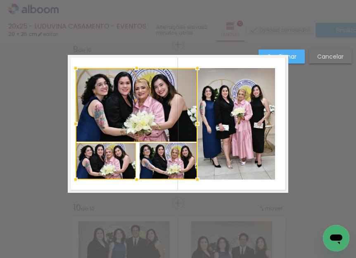
drag, startPoint x: 77, startPoint y: 124, endPoint x: 71, endPoint y: 125, distance: 5.8
click at [71, 125] on div at bounding box center [75, 124] width 17 height 17
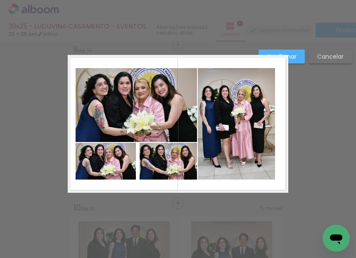
click at [234, 104] on quentale-photo at bounding box center [236, 124] width 77 height 112
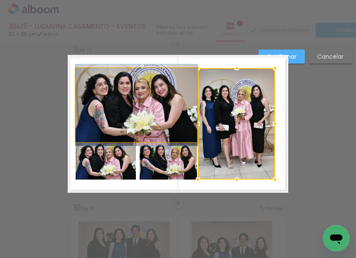
drag, startPoint x: 149, startPoint y: 99, endPoint x: 161, endPoint y: 89, distance: 15.6
click at [149, 98] on quentale-photo at bounding box center [137, 105] width 122 height 74
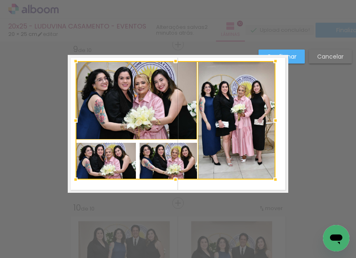
click at [175, 62] on div at bounding box center [175, 61] width 17 height 17
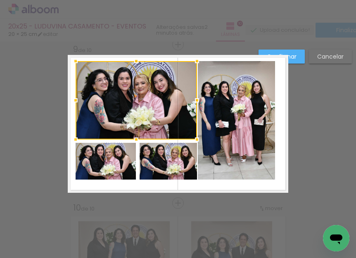
click at [115, 156] on quentale-photo at bounding box center [106, 161] width 61 height 37
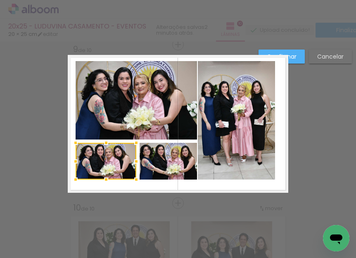
click at [162, 166] on quentale-photo at bounding box center [168, 161] width 57 height 37
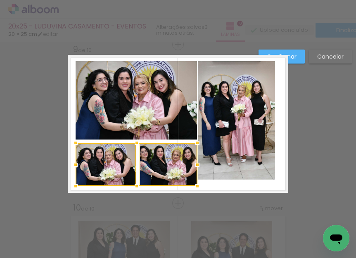
drag, startPoint x: 135, startPoint y: 179, endPoint x: 132, endPoint y: 186, distance: 7.2
click at [132, 186] on div at bounding box center [137, 186] width 17 height 17
click at [152, 177] on quentale-photo at bounding box center [168, 164] width 57 height 43
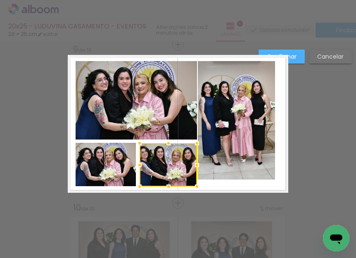
click at [156, 175] on div at bounding box center [168, 165] width 57 height 43
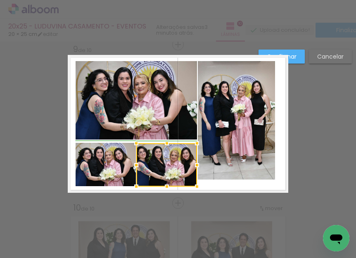
click at [138, 166] on div at bounding box center [136, 165] width 17 height 17
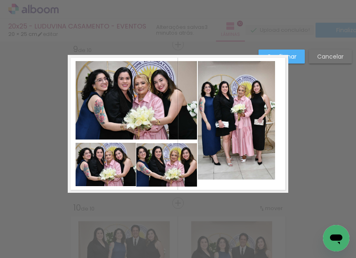
click at [223, 172] on quentale-photo at bounding box center [236, 120] width 77 height 119
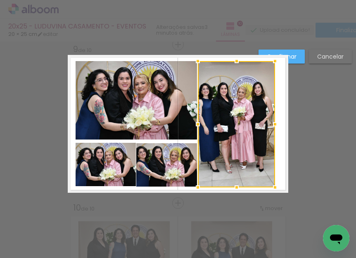
drag, startPoint x: 232, startPoint y: 176, endPoint x: 232, endPoint y: 184, distance: 7.9
click at [232, 184] on div at bounding box center [237, 187] width 17 height 17
click at [218, 122] on div at bounding box center [236, 124] width 77 height 127
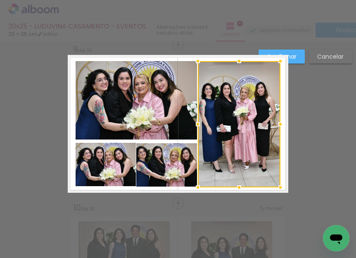
drag, startPoint x: 273, startPoint y: 127, endPoint x: 278, endPoint y: 127, distance: 5.4
click at [278, 127] on div at bounding box center [281, 124] width 17 height 17
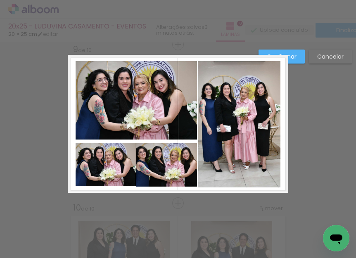
click at [243, 127] on quentale-photo at bounding box center [239, 124] width 83 height 127
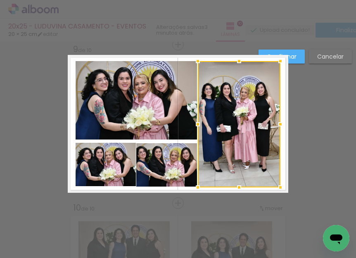
click at [185, 104] on quentale-photo at bounding box center [137, 100] width 122 height 79
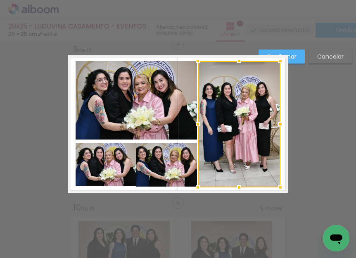
click at [148, 161] on quentale-photo at bounding box center [166, 165] width 61 height 43
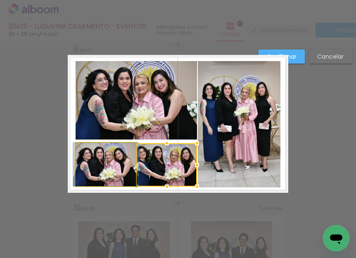
click at [114, 169] on quentale-photo at bounding box center [106, 164] width 61 height 43
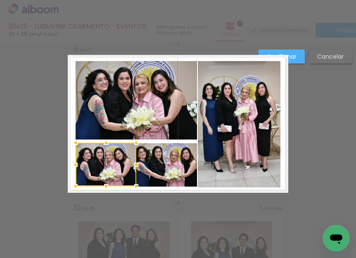
click at [0, 0] on slot "Cancelar" at bounding box center [0, 0] width 0 height 0
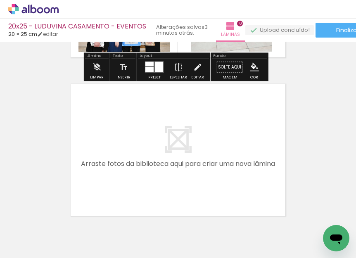
scroll to position [1612, 0]
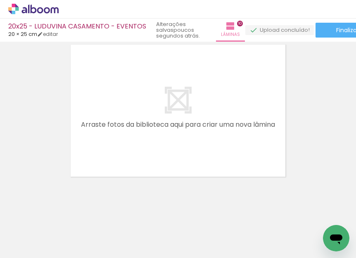
click at [12, 248] on iron-icon at bounding box center [12, 247] width 10 height 10
click at [0, 0] on input "file" at bounding box center [0, 0] width 0 height 0
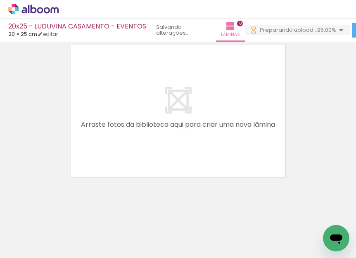
scroll to position [0, 1752]
click at [16, 248] on iron-icon at bounding box center [12, 247] width 10 height 10
click at [0, 0] on input "file" at bounding box center [0, 0] width 0 height 0
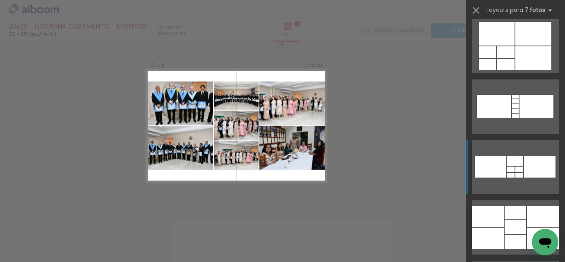
scroll to position [827, 0]
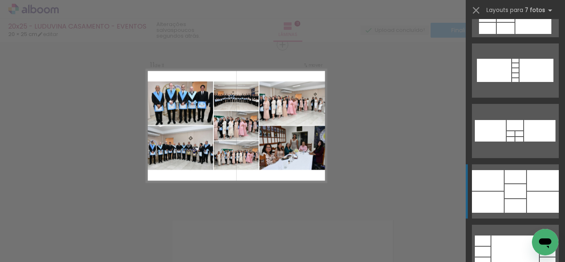
click at [531, 184] on div at bounding box center [543, 180] width 32 height 21
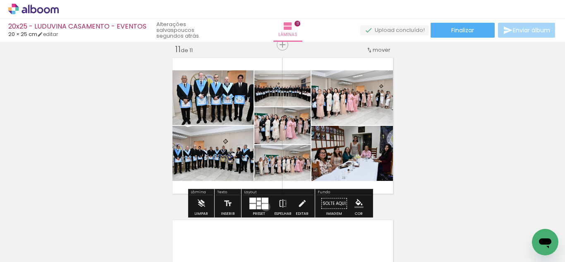
click at [264, 206] on div at bounding box center [265, 206] width 7 height 5
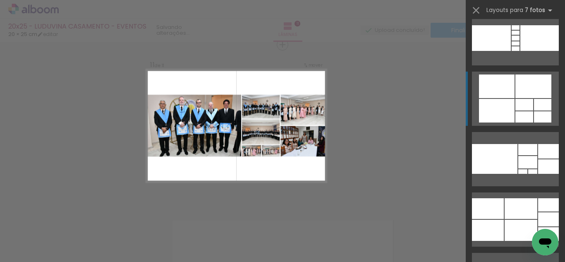
scroll to position [1297, 0]
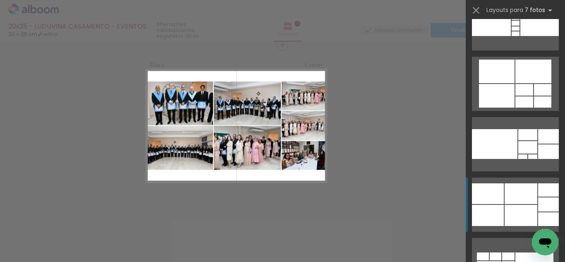
click at [495, 205] on div at bounding box center [488, 215] width 32 height 21
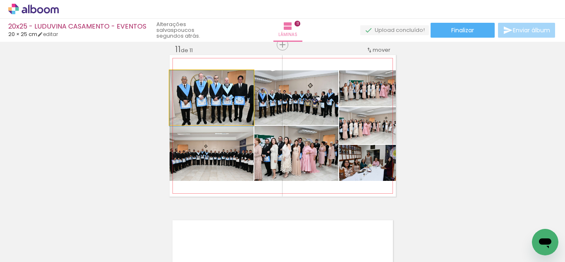
drag, startPoint x: 222, startPoint y: 114, endPoint x: 216, endPoint y: 115, distance: 6.3
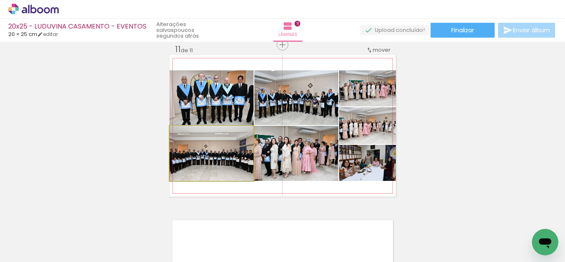
click at [215, 165] on quentale-photo at bounding box center [212, 153] width 84 height 55
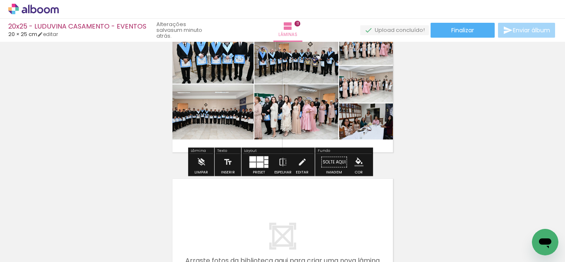
scroll to position [1632, 0]
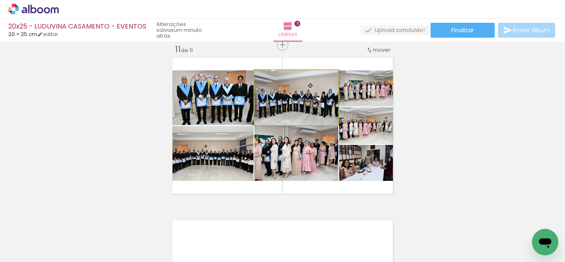
drag, startPoint x: 294, startPoint y: 111, endPoint x: 304, endPoint y: 111, distance: 9.5
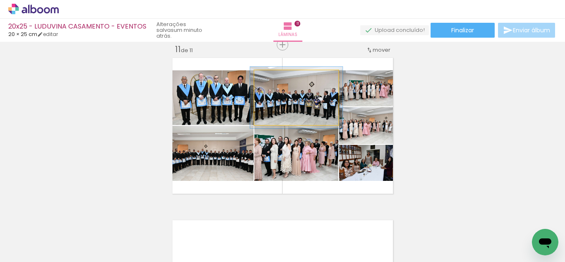
drag, startPoint x: 274, startPoint y: 79, endPoint x: 296, endPoint y: 116, distance: 43.1
click at [277, 78] on div at bounding box center [276, 78] width 13 height 13
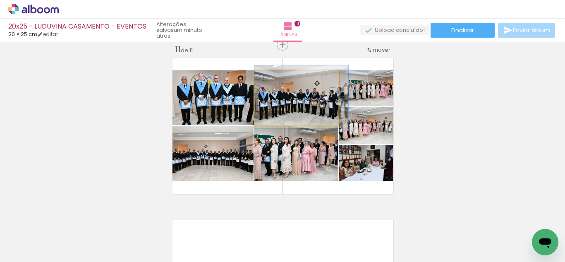
drag, startPoint x: 306, startPoint y: 111, endPoint x: 315, endPoint y: 111, distance: 8.7
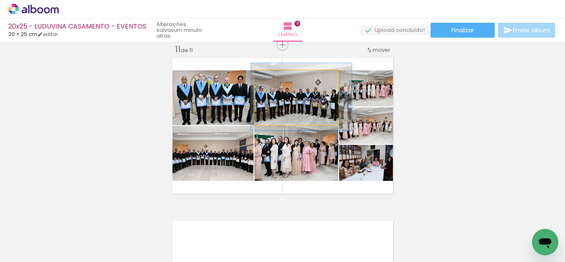
type paper-slider "120"
click at [280, 79] on div at bounding box center [279, 78] width 13 height 13
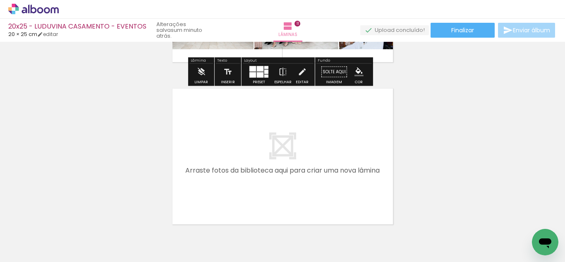
scroll to position [1797, 0]
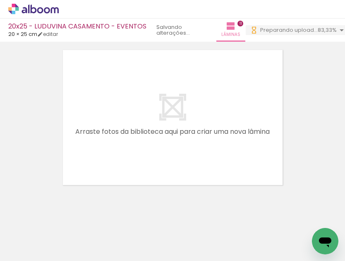
scroll to position [0, 2227]
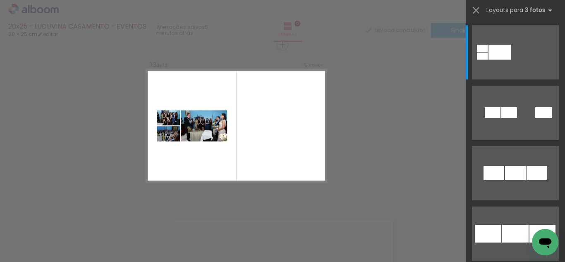
scroll to position [0, 2007]
